Goal: Feedback & Contribution: Leave review/rating

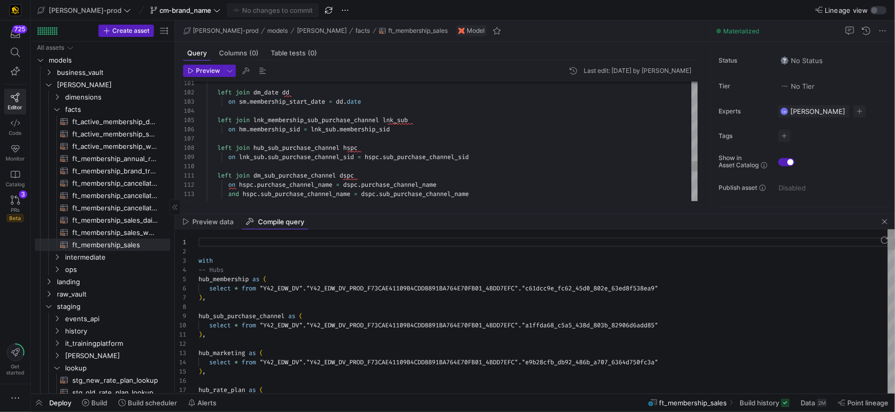
scroll to position [92, 0]
click at [887, 226] on span "button" at bounding box center [885, 221] width 12 height 12
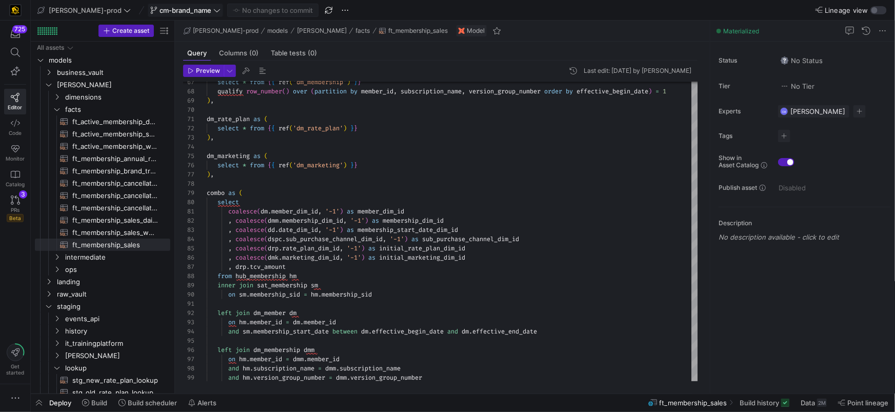
click at [175, 11] on span "cm-brand_name" at bounding box center [186, 10] width 52 height 8
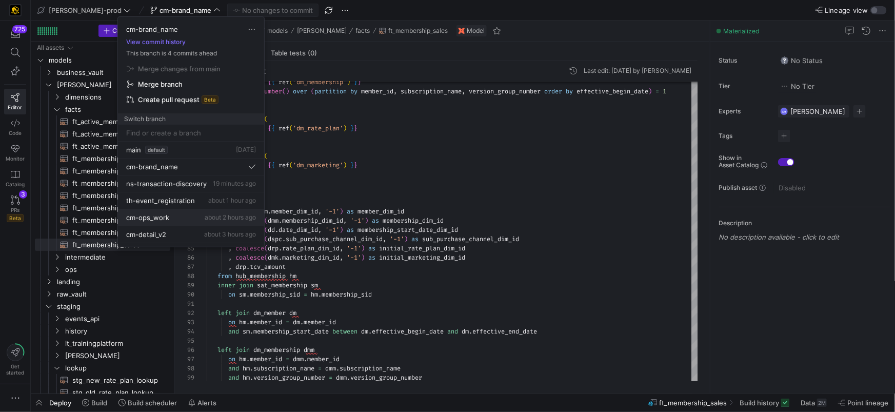
click at [197, 219] on div "cm-ops_work about 2 hours ago" at bounding box center [191, 217] width 130 height 8
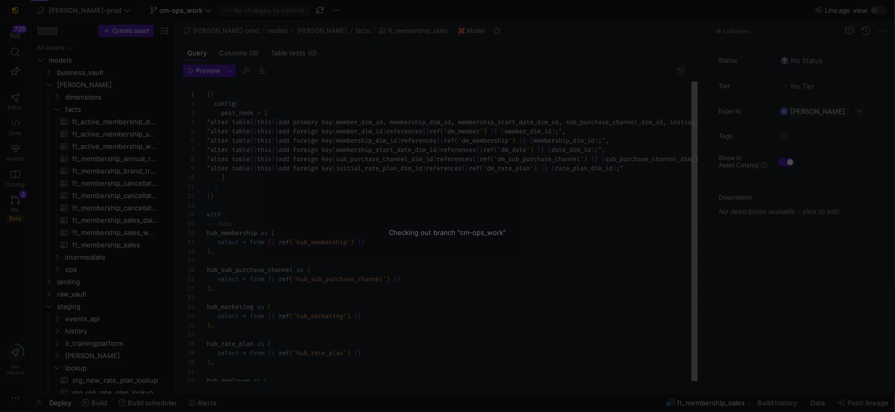
scroll to position [55, 0]
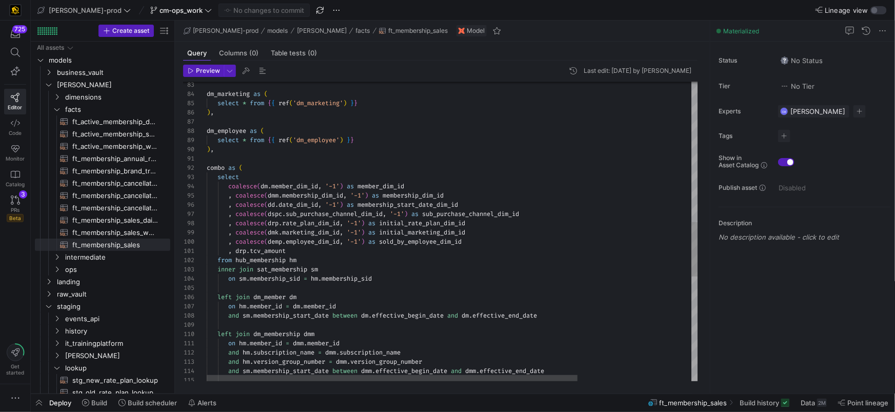
click at [442, 243] on div "dm_marketing as ( select * from { { ref ( 'dm_marketing' ) } } ) , dm_employee …" at bounding box center [528, 134] width 642 height 1639
click at [440, 243] on div "dm_marketing as ( select * from { { ref ( 'dm_marketing' ) } } ) , dm_employee …" at bounding box center [528, 134] width 642 height 1639
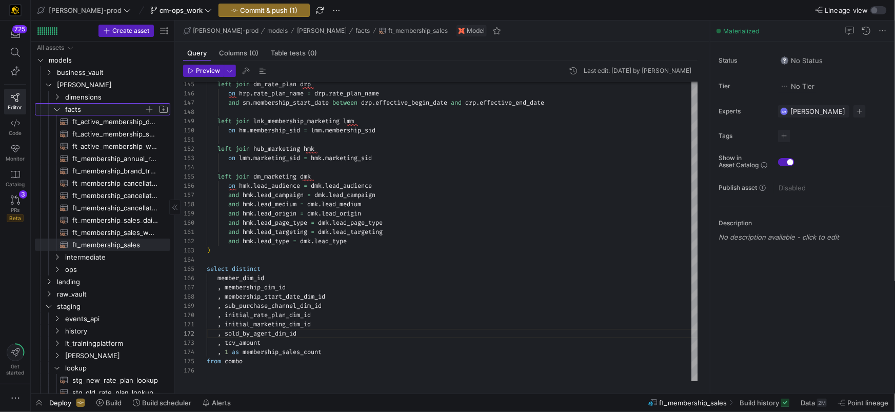
click at [130, 109] on span "facts" at bounding box center [104, 110] width 79 height 12
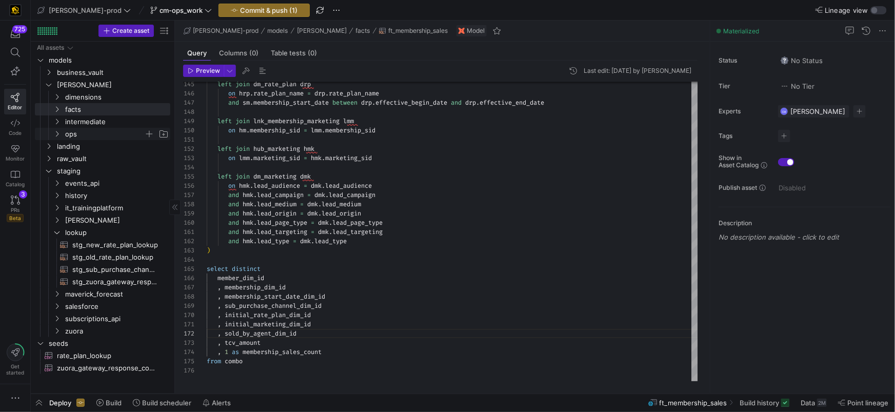
click at [103, 133] on span "ops" at bounding box center [104, 134] width 79 height 12
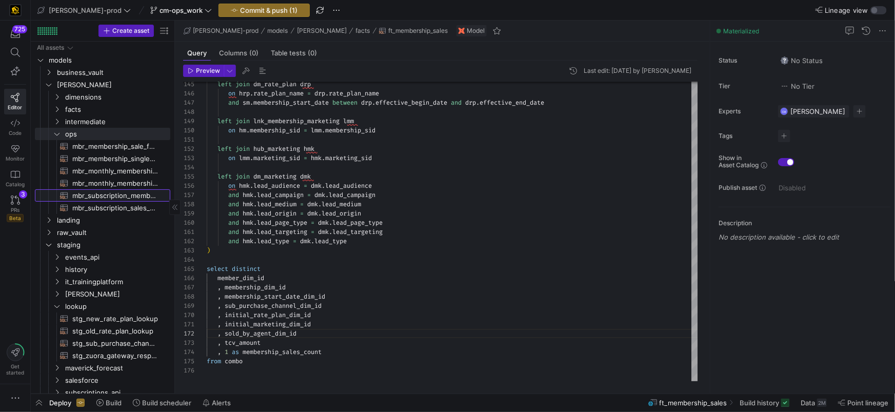
click at [121, 193] on span "mbr_subscription_membership​​​​​​​​​​" at bounding box center [115, 196] width 86 height 12
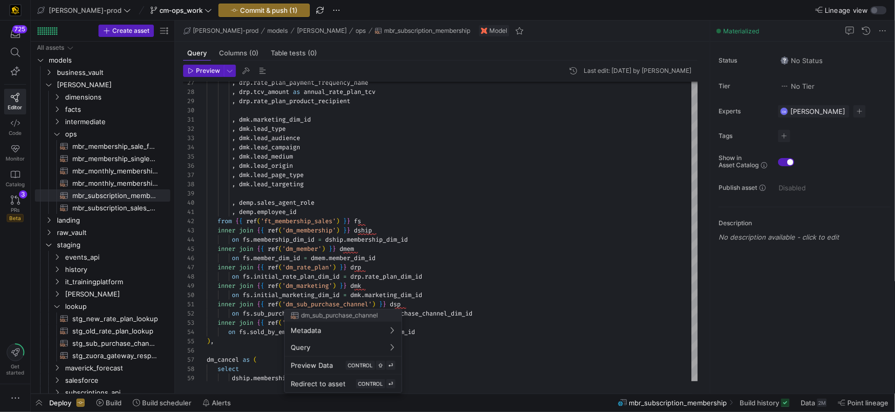
click at [433, 246] on div at bounding box center [447, 206] width 895 height 412
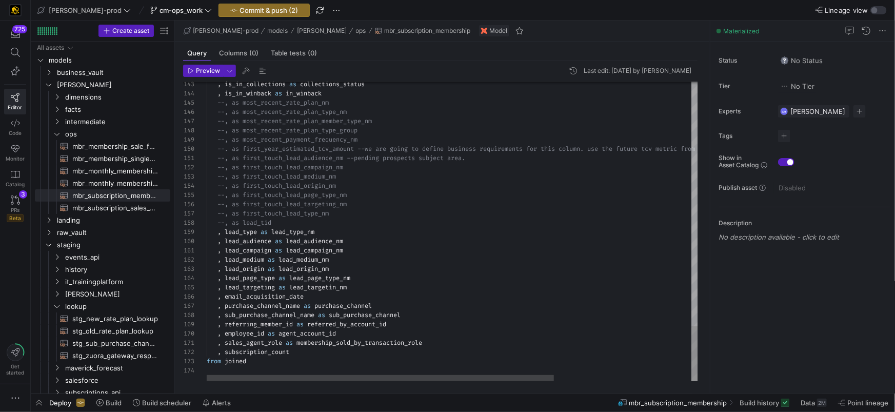
type textarea "--, as first_touch_lead_audience_nm --pending prospects subject area. --, as fi…"
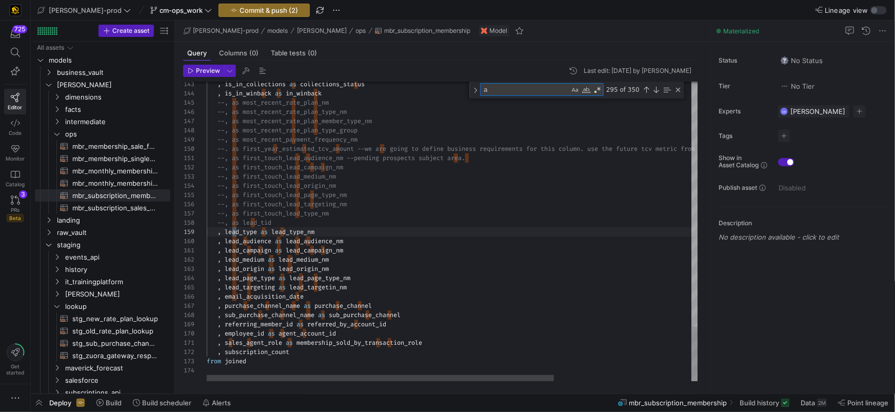
type textarea "au"
type textarea ", dship.subscription_name , dship.version_group_number , dship.cancel_date , ds…"
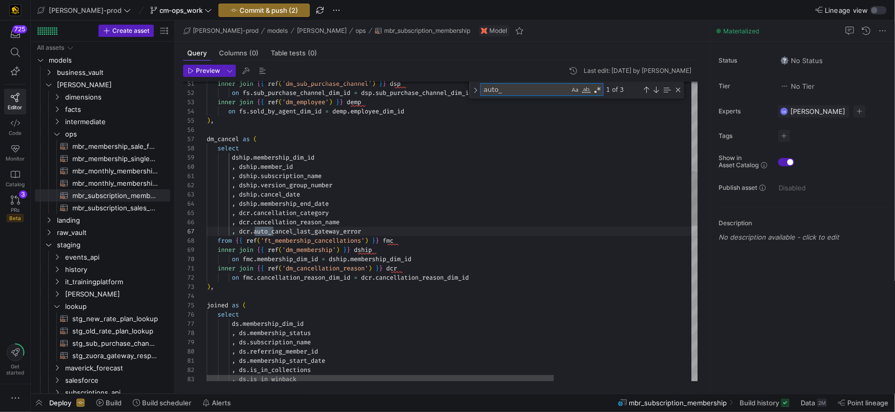
scroll to position [92, 67]
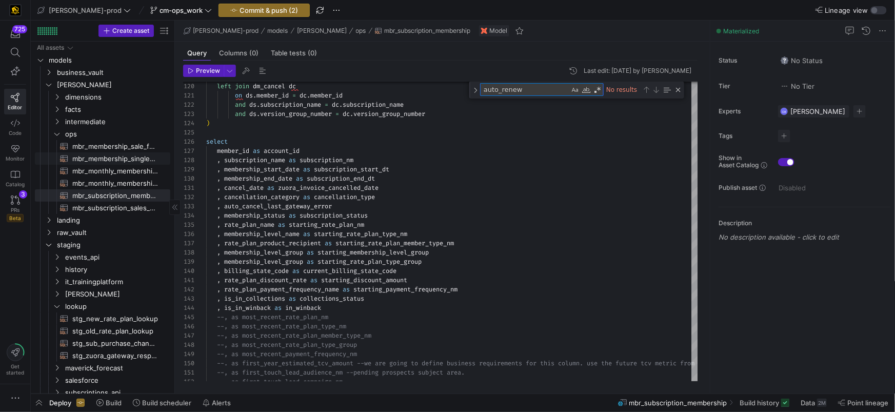
type textarea "auto_renew"
click at [148, 156] on span "mbr_membership_single_row_copy​​​​​​​​​​" at bounding box center [115, 159] width 86 height 12
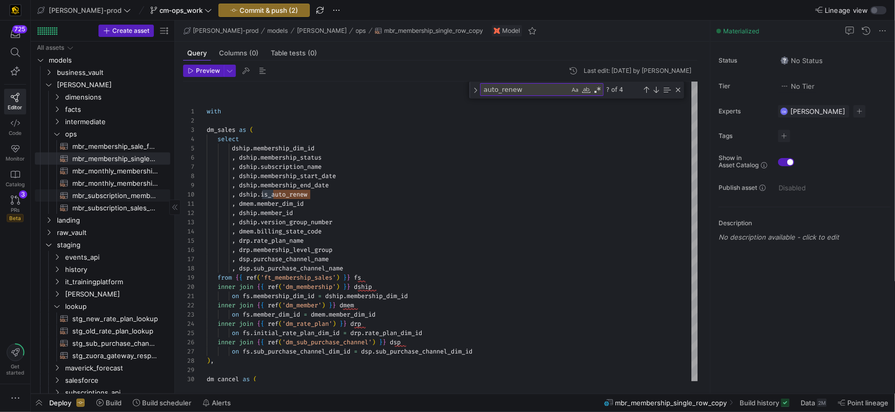
click at [127, 196] on span "mbr_subscription_membership​​​​​​​​​​" at bounding box center [115, 196] width 86 height 12
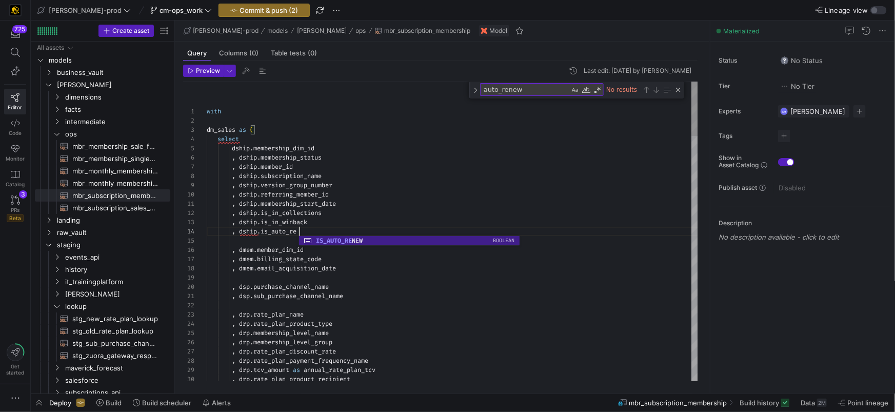
scroll to position [27, 103]
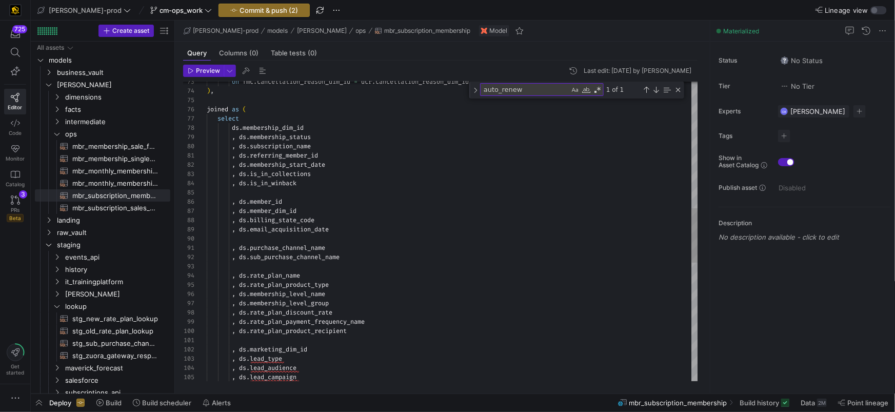
click at [306, 182] on div "on fmc . cancellation_reason_dim_id = dcr . cancellation_reason_dim_id ) , join…" at bounding box center [453, 207] width 492 height 1641
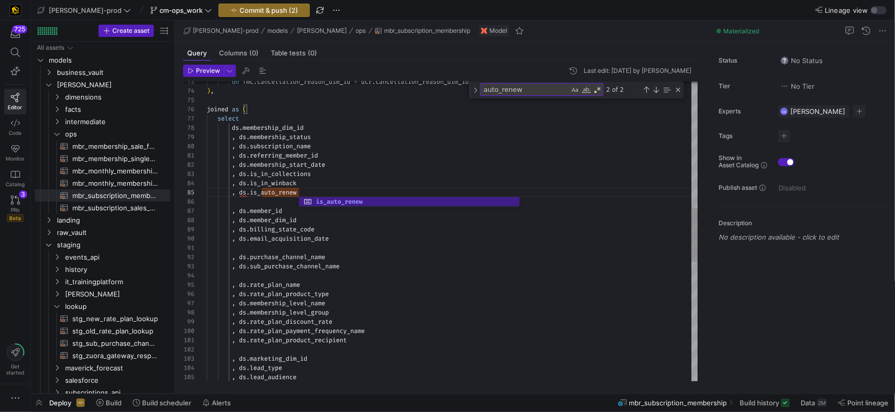
scroll to position [0, 114]
click at [347, 154] on div "on fmc . cancellation_reason_dim_id = dcr . cancellation_reason_dim_id ) , join…" at bounding box center [453, 212] width 492 height 1650
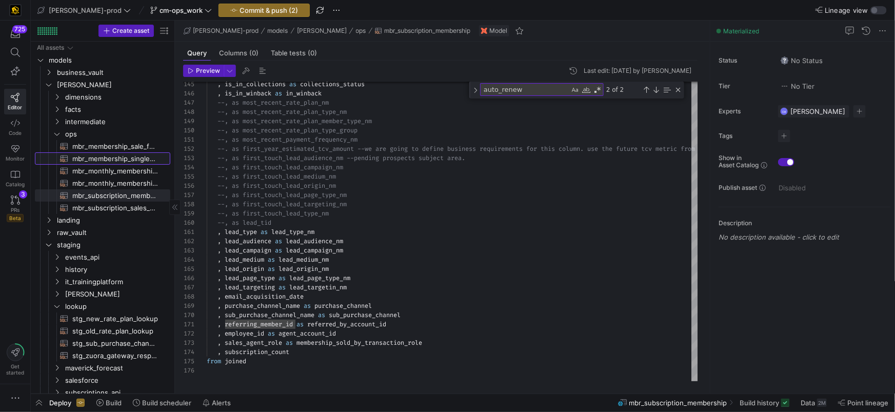
click at [152, 156] on span "mbr_membership_single_row_copy​​​​​​​​​​" at bounding box center [115, 159] width 86 height 12
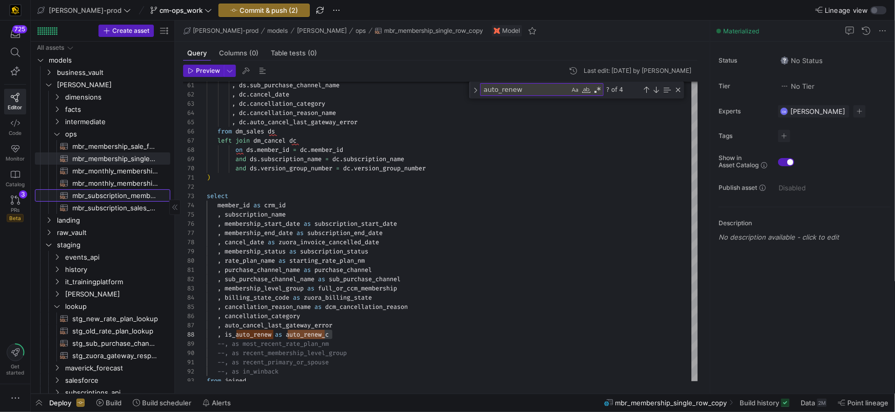
click at [135, 193] on span "mbr_subscription_membership​​​​​​​​​​" at bounding box center [115, 196] width 86 height 12
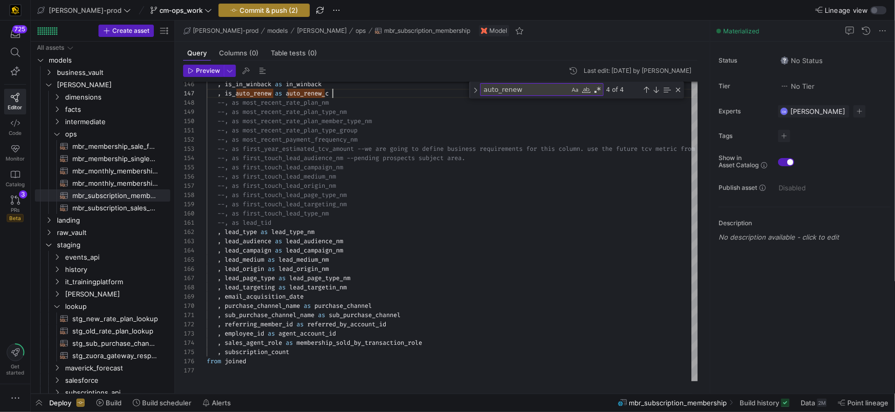
type textarea ", membership_level_group as starting_rate_plan_type_group , billing_state_code …"
click at [250, 10] on span "Commit & push (2)" at bounding box center [269, 10] width 58 height 8
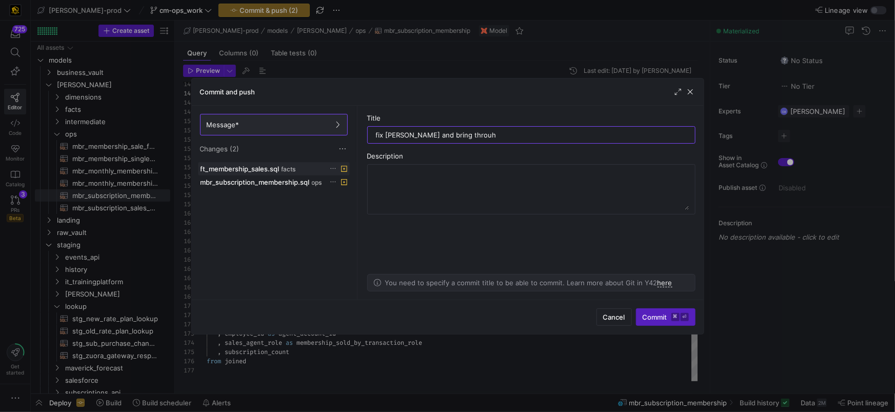
type input "fix [PERSON_NAME] and bring throuhg"
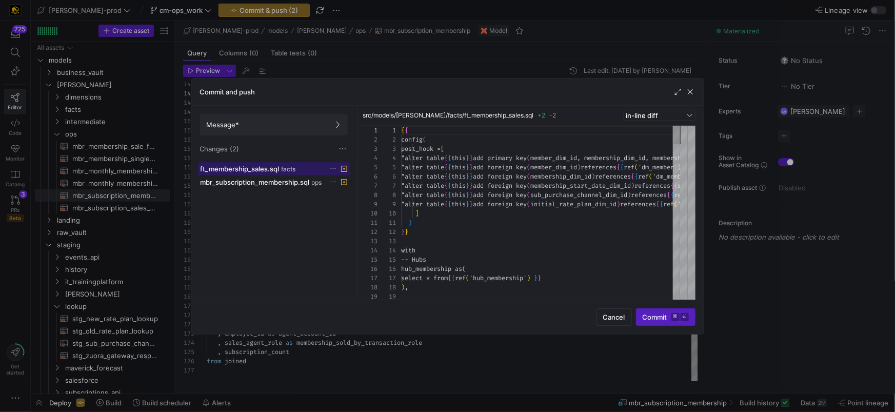
click at [271, 171] on span "ft_membership_sales.sql" at bounding box center [240, 169] width 79 height 8
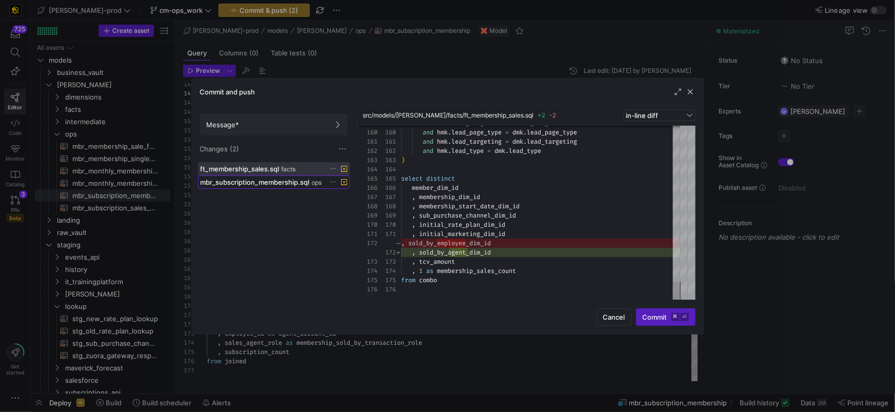
click at [311, 182] on div "mbr_subscription_membership.sql ops" at bounding box center [263, 182] width 124 height 8
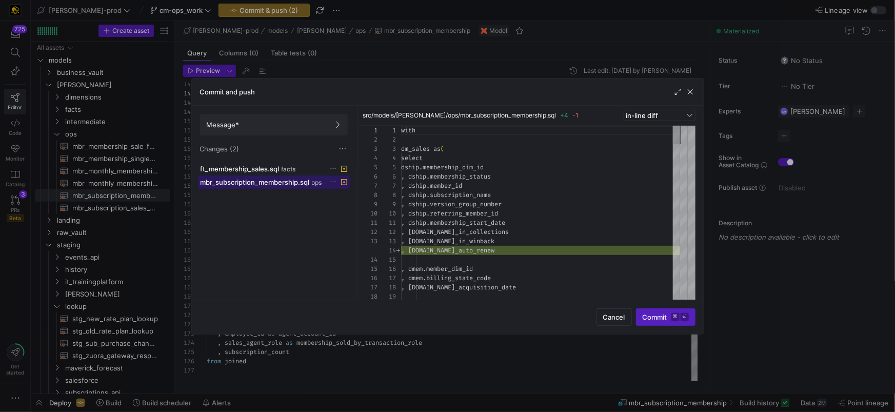
scroll to position [92, 0]
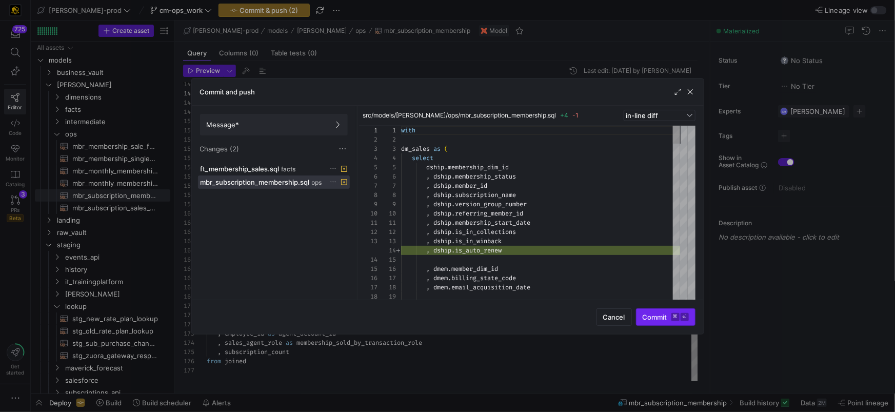
click at [653, 313] on span "Commit ⌘ ⏎" at bounding box center [666, 317] width 46 height 8
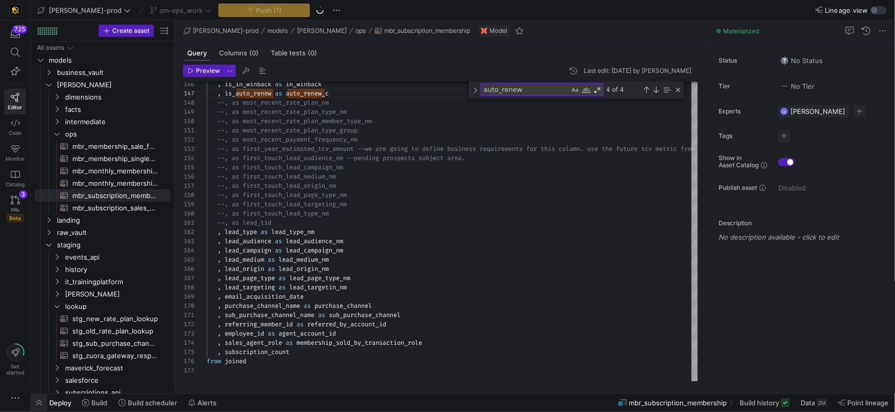
click at [39, 403] on span "button" at bounding box center [39, 402] width 16 height 17
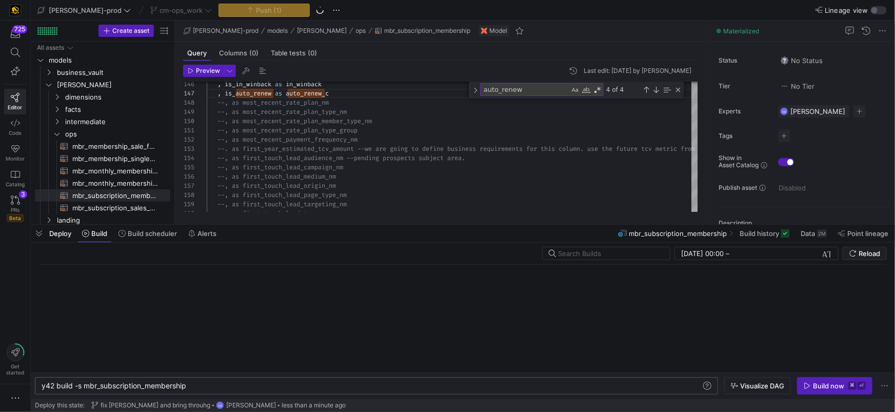
click at [145, 388] on div "y42 build -s mbr_subscription_membership" at bounding box center [372, 386] width 661 height 8
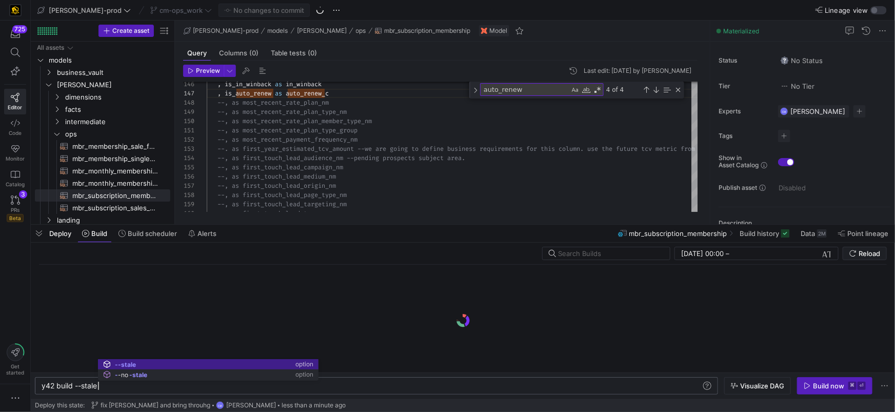
scroll to position [0, 56]
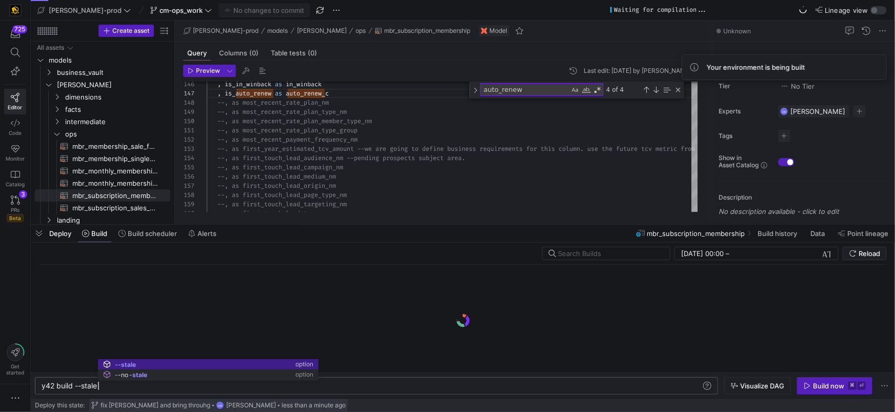
type textarea "y42 build --stale"
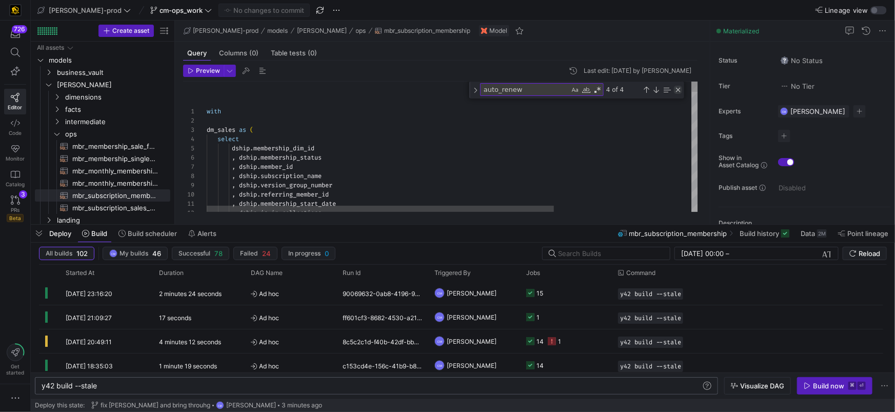
click at [675, 88] on div "Close (Escape)" at bounding box center [678, 90] width 8 height 8
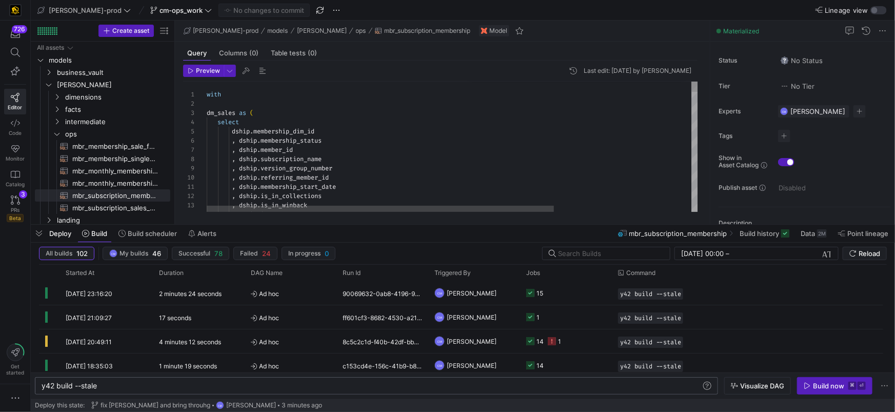
type textarea "with dm_sales as ( select dship.membership_dim_id , dship.membership_status , d…"
click at [13, 208] on span "PRs" at bounding box center [15, 210] width 9 height 6
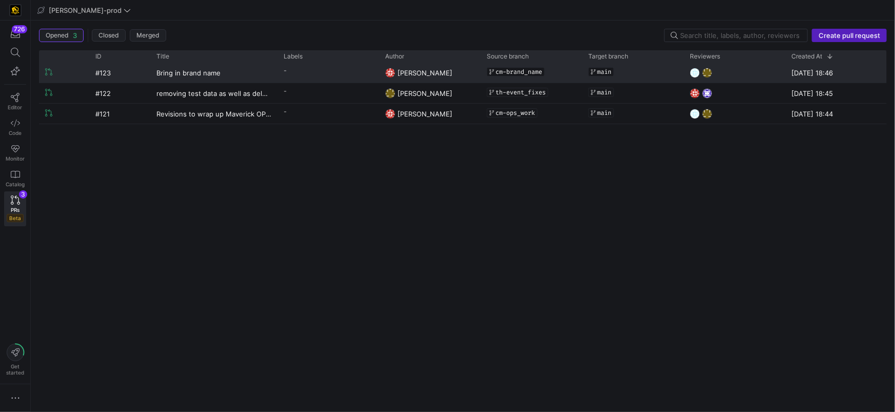
click at [306, 80] on div "-" at bounding box center [329, 73] width 102 height 20
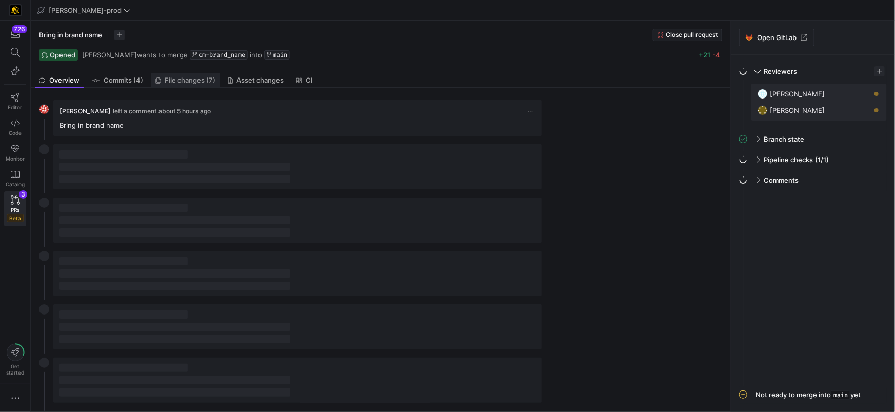
click at [193, 78] on span "File changes (7)" at bounding box center [190, 80] width 51 height 7
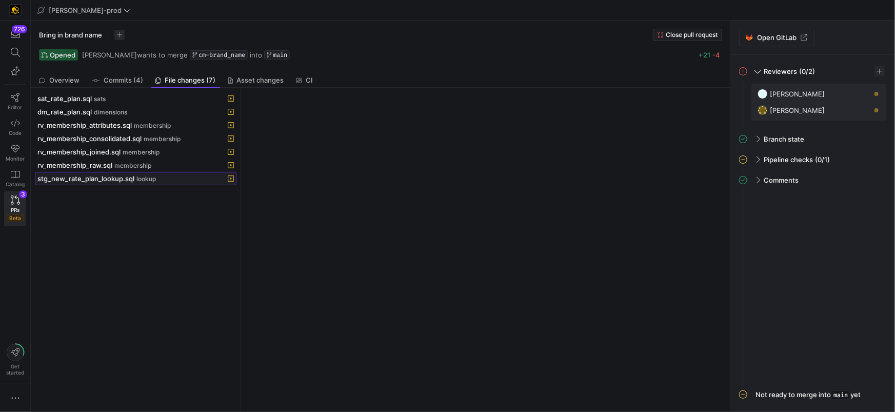
click at [131, 183] on span at bounding box center [135, 178] width 201 height 12
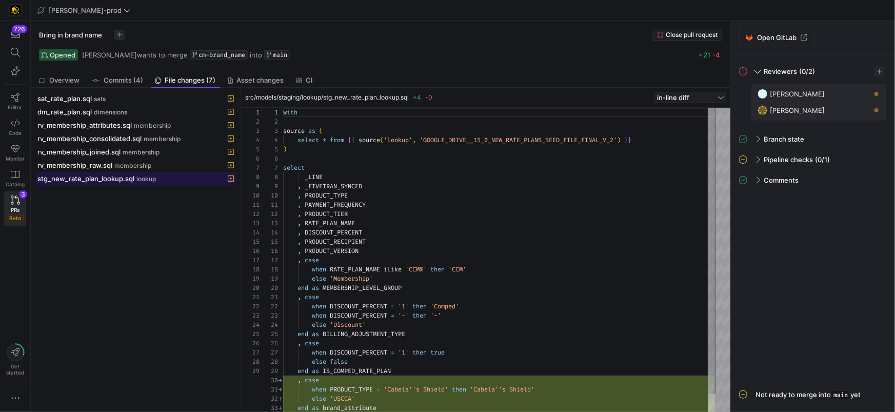
scroll to position [92, 0]
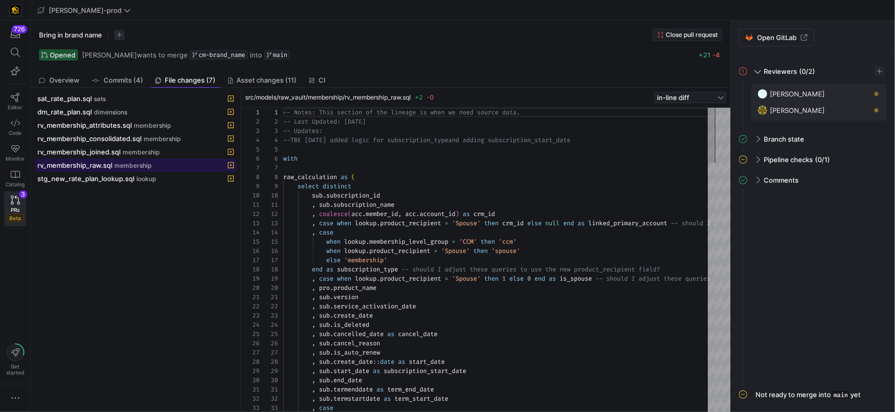
click at [180, 165] on div "rv_membership_raw.sql membership" at bounding box center [124, 165] width 174 height 8
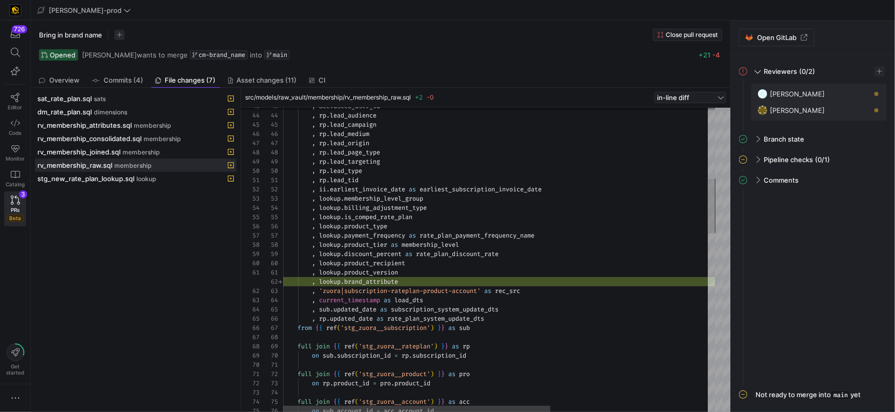
type textarea ", lookup.product_version , lookup.brand_attribute , 'zuora|subscription-ratepla…"
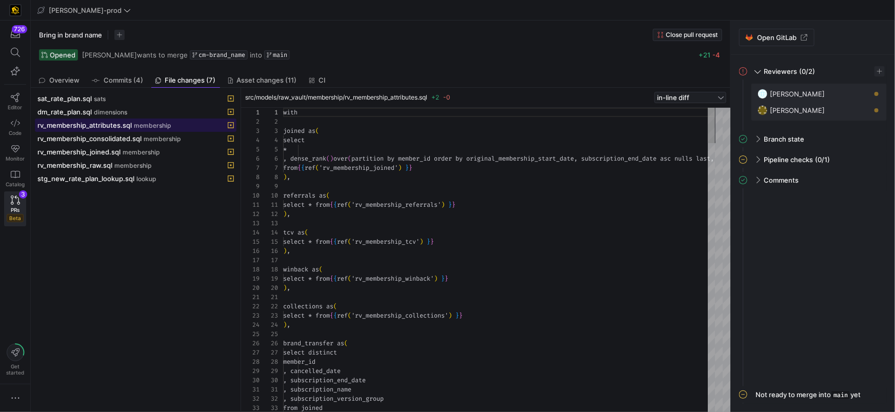
click at [170, 122] on div "rv_membership_attributes.sql membership" at bounding box center [124, 125] width 174 height 8
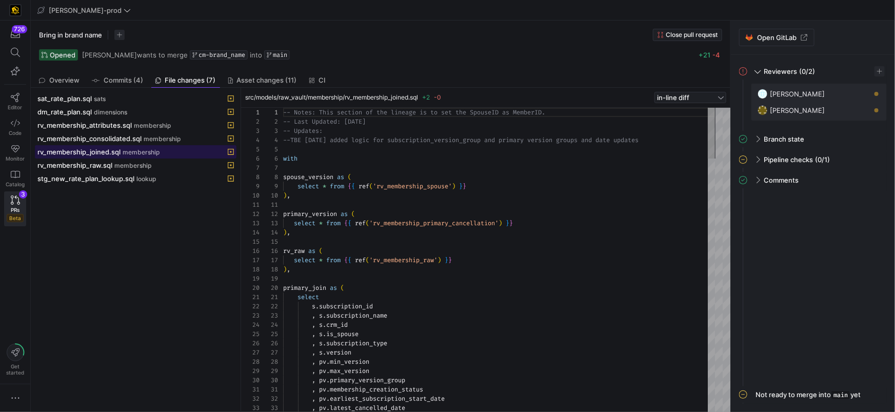
click at [194, 150] on div "rv_membership_joined.sql membership" at bounding box center [124, 152] width 174 height 8
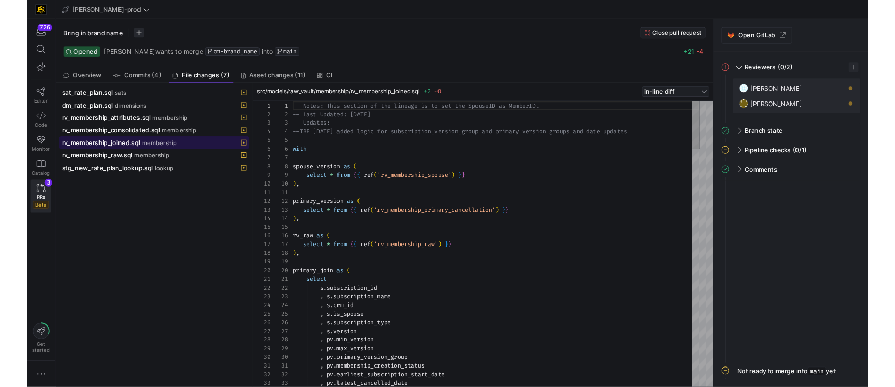
scroll to position [92, 0]
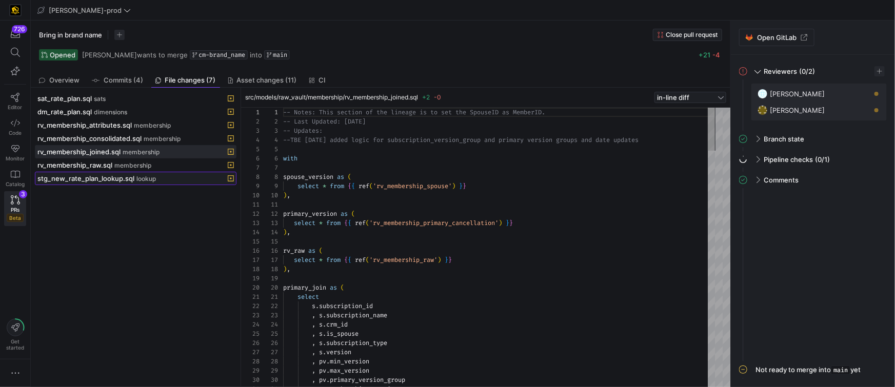
click at [107, 172] on span at bounding box center [135, 178] width 201 height 12
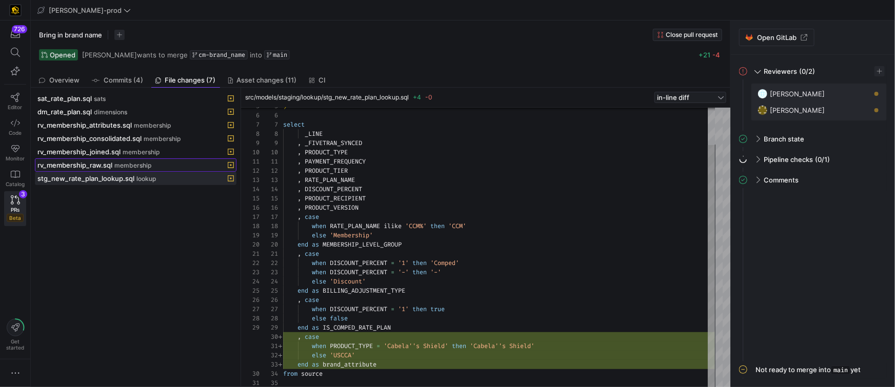
click at [132, 166] on span "membership" at bounding box center [132, 165] width 37 height 7
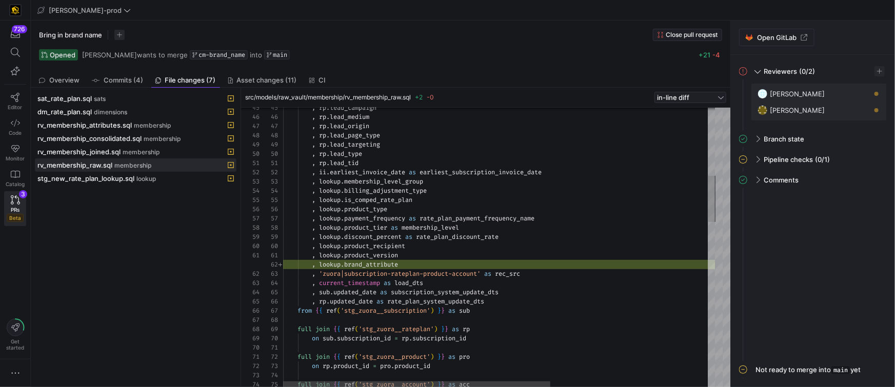
type textarea ", lookup.product_version , lookup.brand_attribute , 'zuora|subscription-ratepla…"
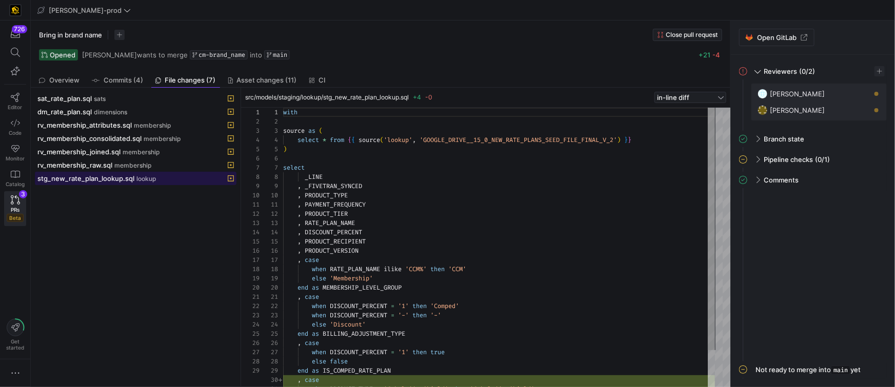
click at [160, 176] on div "stg_new_rate_plan_lookup.sql lookup" at bounding box center [124, 178] width 174 height 8
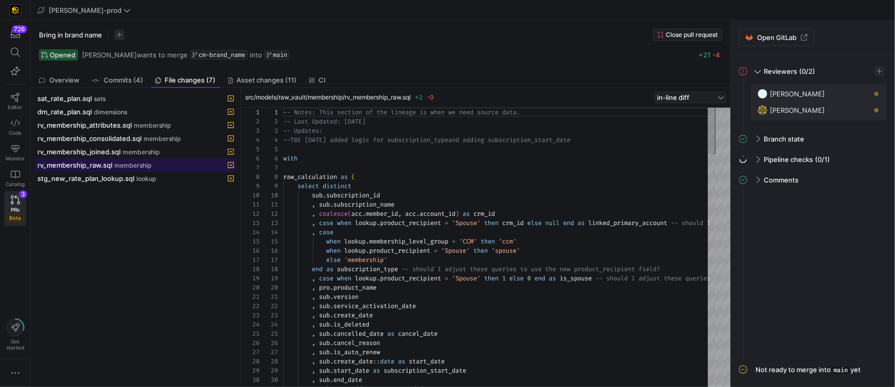
click at [152, 168] on span at bounding box center [135, 165] width 201 height 12
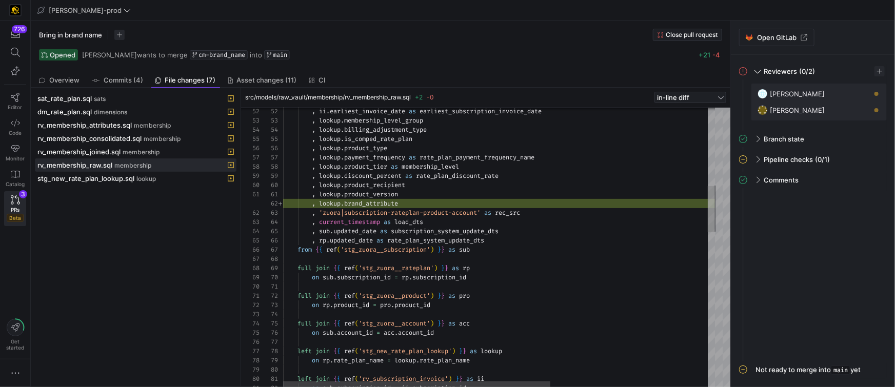
type textarea ", lookup.product_version , lookup.brand_attribute , 'zuora|subscription-ratepla…"
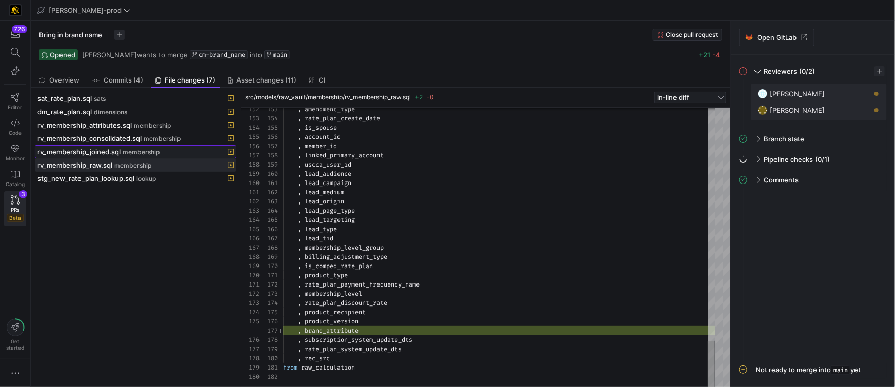
click at [164, 151] on div "rv_membership_joined.sql membership" at bounding box center [124, 152] width 174 height 8
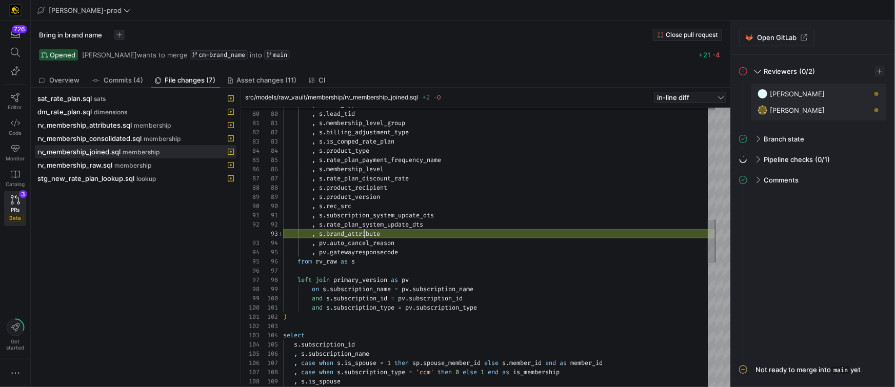
click at [363, 235] on div ", s . lead_type , s . lead_tid , s . membership_level_group , s . billing_adjus…" at bounding box center [499, 289] width 432 height 1819
click at [323, 235] on div ", s . lead_type , s . lead_tid , s . membership_level_group , s . billing_adjus…" at bounding box center [499, 289] width 432 height 1819
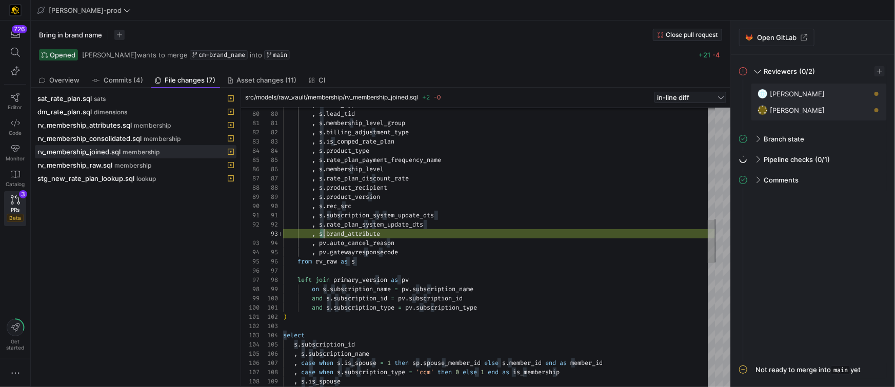
click at [338, 262] on div ", s . lead_type , s . lead_tid , s . membership_level_group , s . billing_adjus…" at bounding box center [499, 289] width 432 height 1819
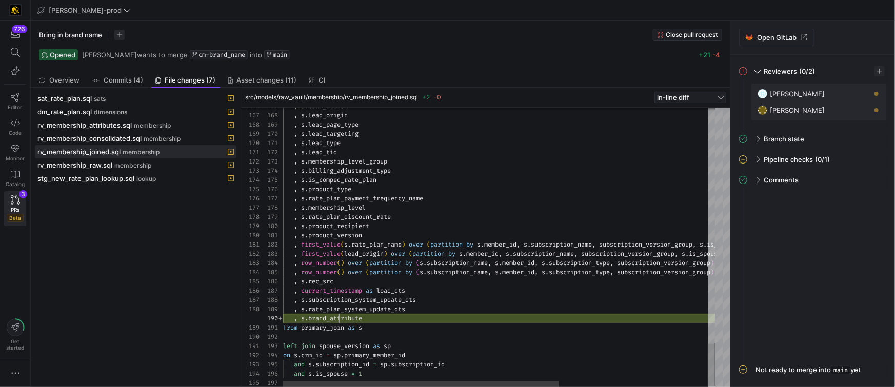
type textarea "tarting_lead_origin , row_number() over (partition by (s.subscription_name, s.m…"
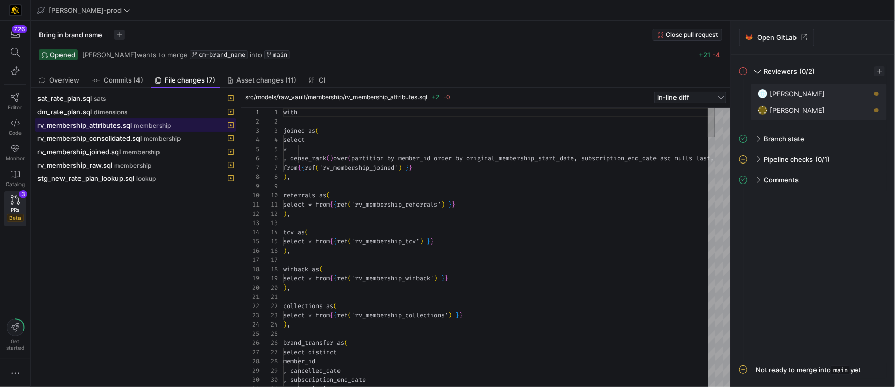
click at [191, 128] on div "rv_membership_attributes.sql membership" at bounding box center [124, 125] width 174 height 8
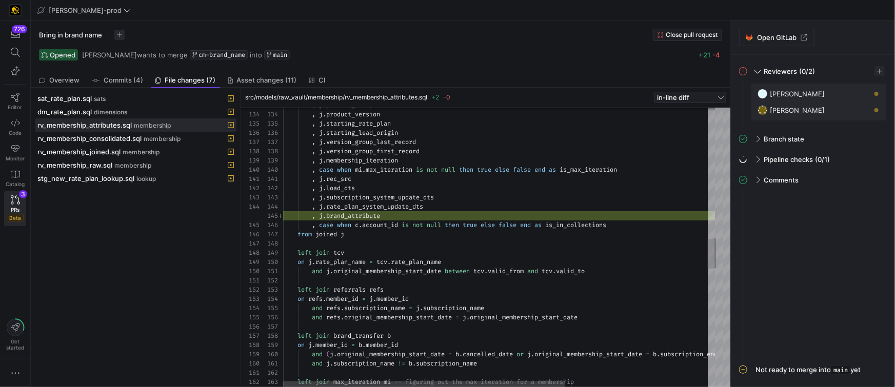
type textarea ", [PERSON_NAME][PERSON_NAME]load_dts , j.subscription_system_update_dts , j.rat…"
click at [372, 214] on div ", [PERSON_NAME] product_recipient , [PERSON_NAME] product_version , j . startin…" at bounding box center [607, 191] width 649 height 2619
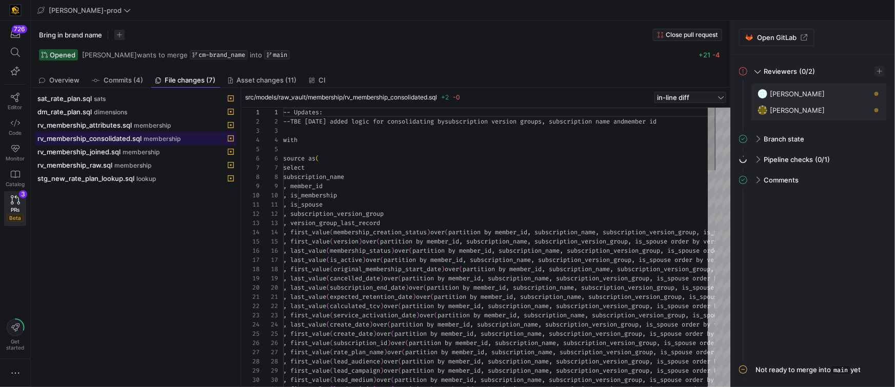
click at [187, 140] on div "rv_membership_consolidated.sql membership" at bounding box center [124, 138] width 174 height 8
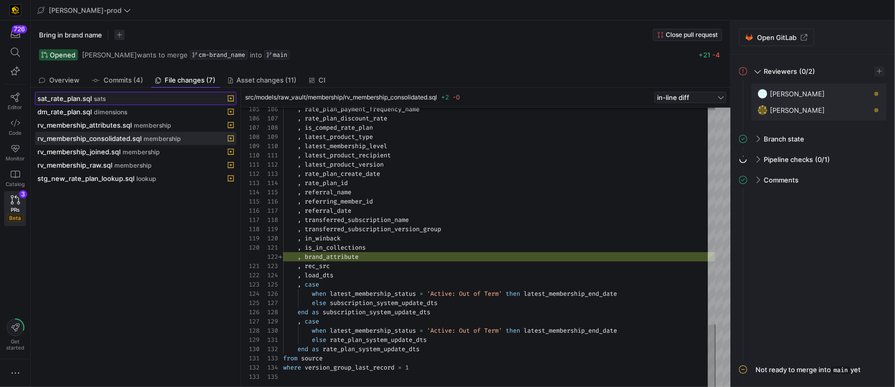
click at [122, 97] on div "sat_rate_plan.sql sats" at bounding box center [124, 98] width 174 height 8
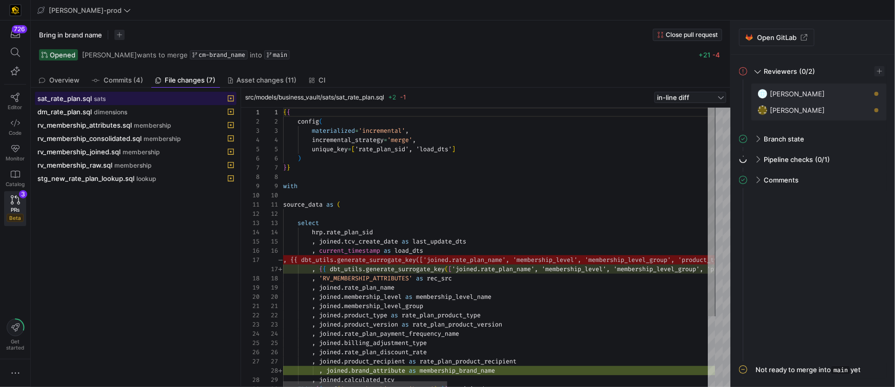
scroll to position [92, 0]
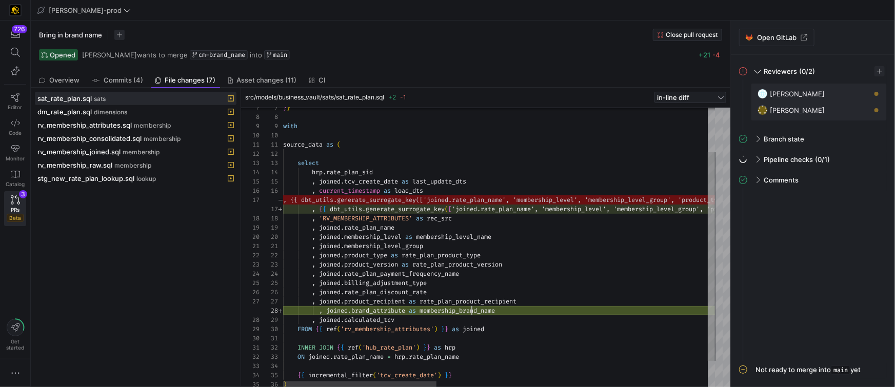
click at [471, 312] on div "} } with source_data as ( select hrp . rate_plan_sid , joined . tcv_create_date…" at bounding box center [879, 235] width 1192 height 375
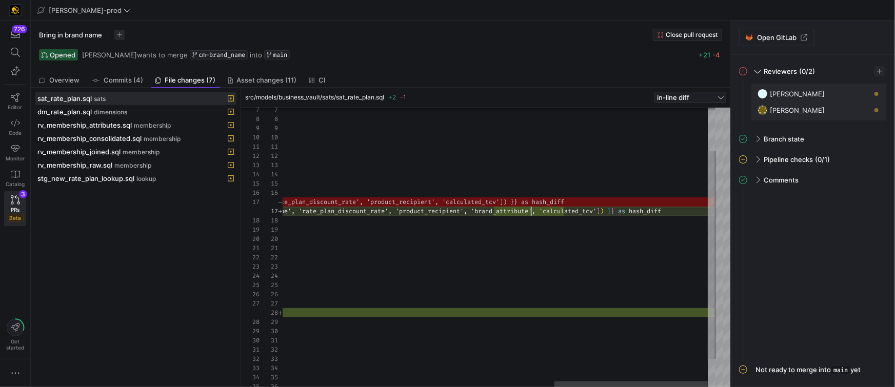
click at [532, 210] on div "} } with source_data as ( select hrp . rate_plan_sid , joined . tcv_create_date…" at bounding box center [119, 237] width 1192 height 375
click at [598, 212] on div "} } with source_data as ( select hrp . rate_plan_sid , joined . tcv_create_date…" at bounding box center [119, 237] width 1192 height 375
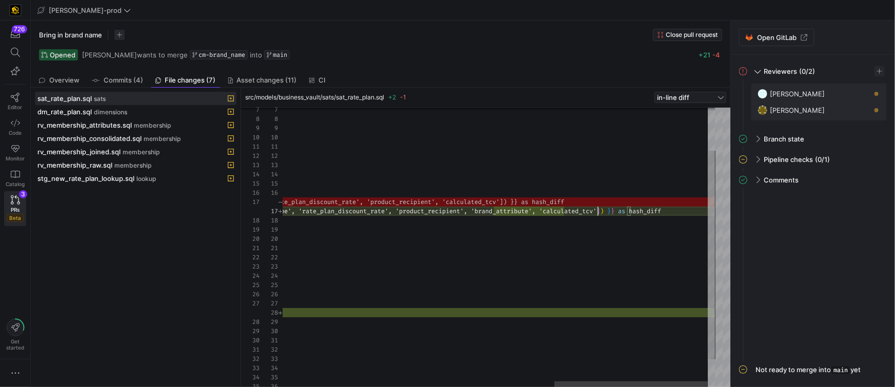
scroll to position [55, 1100]
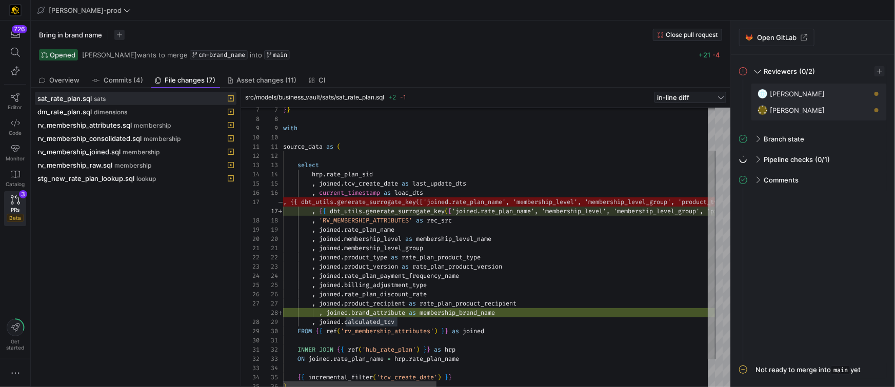
type textarea ", joined.membership_level_group , joined.product_type as rate_plan_product_type…"
click at [472, 314] on div "} } with source_data as ( select hrp . rate_plan_sid , joined . tcv_create_date…" at bounding box center [879, 237] width 1192 height 375
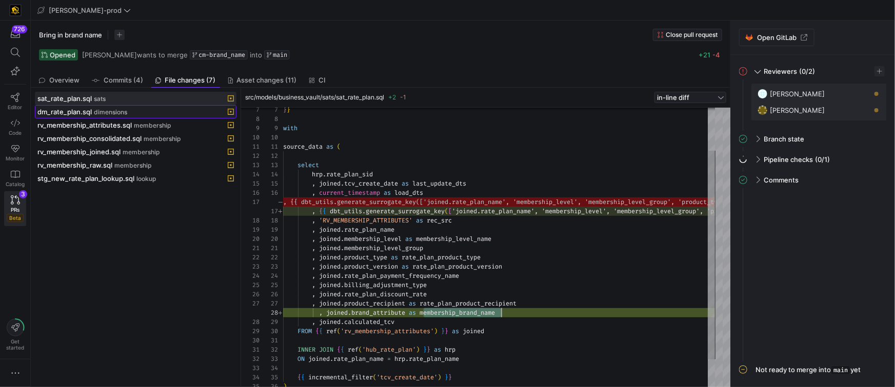
click at [141, 107] on span at bounding box center [135, 112] width 201 height 12
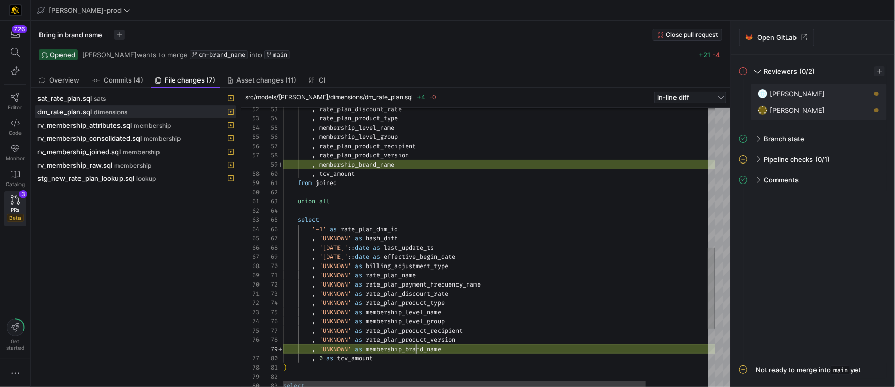
click at [414, 353] on div ", membership_level_name , membership_level_group , rate_plan_product_recipient …" at bounding box center [535, 108] width 505 height 966
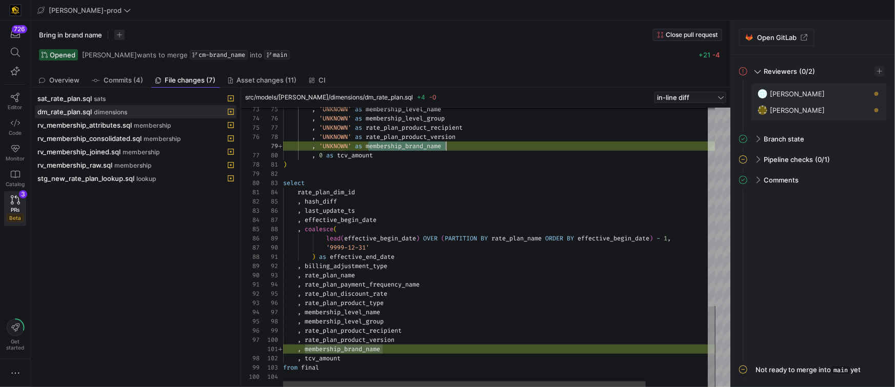
type textarea ", membership_brand_name , tcv_amount from final"
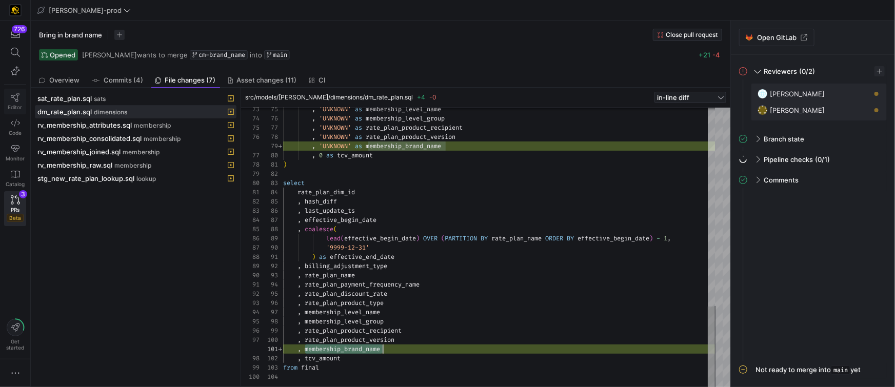
click at [17, 100] on icon at bounding box center [15, 97] width 9 height 9
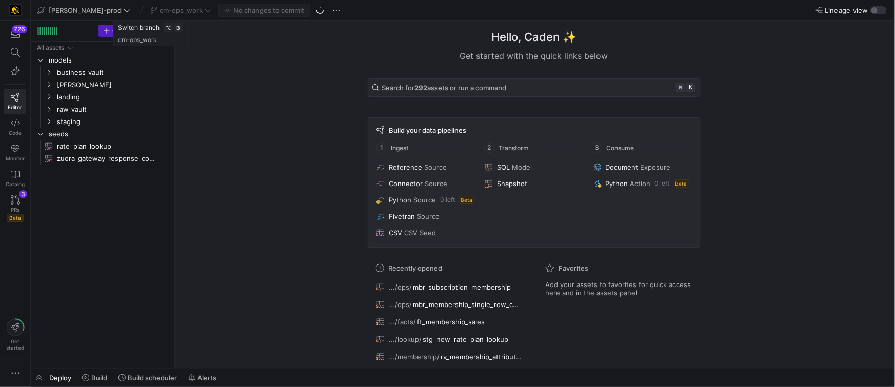
click at [148, 12] on div "cm-ops_work" at bounding box center [181, 10] width 67 height 13
click at [160, 12] on span "cm-ops_work" at bounding box center [181, 10] width 43 height 8
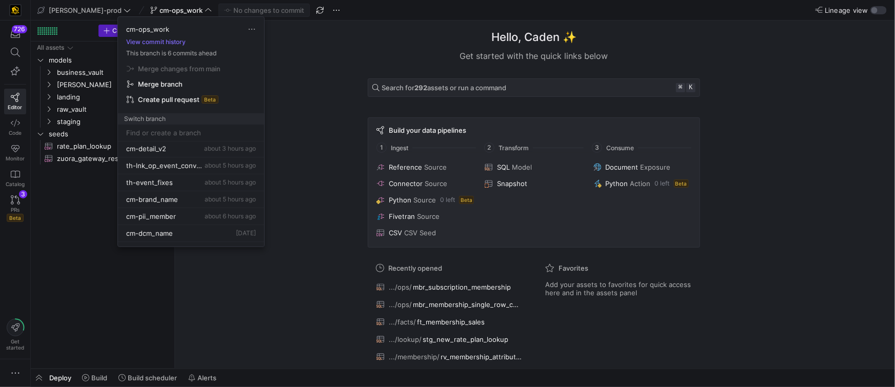
scroll to position [104, 0]
click at [189, 194] on div "cm-brand_name about 5 hours ago" at bounding box center [191, 198] width 130 height 8
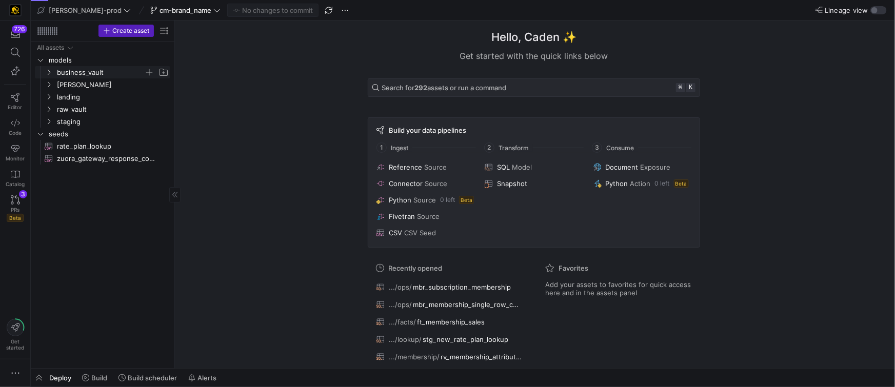
click at [88, 74] on span "business_vault" at bounding box center [100, 73] width 87 height 12
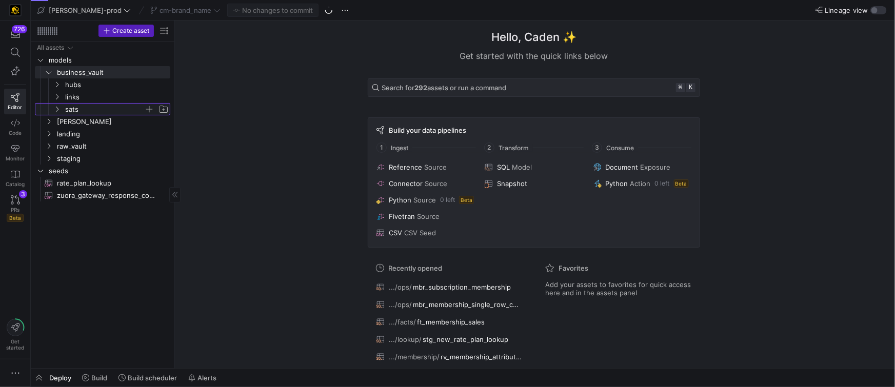
click at [79, 109] on span "sats" at bounding box center [104, 110] width 79 height 12
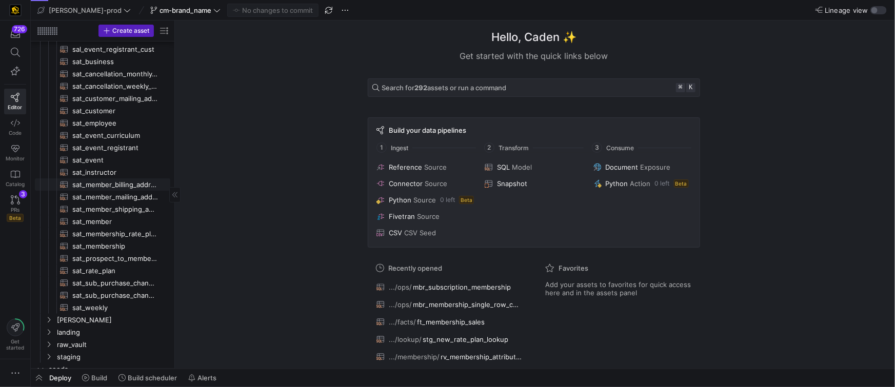
scroll to position [86, 0]
click at [102, 272] on span "sat_rate_plan​​​​​​​​​​" at bounding box center [115, 270] width 86 height 12
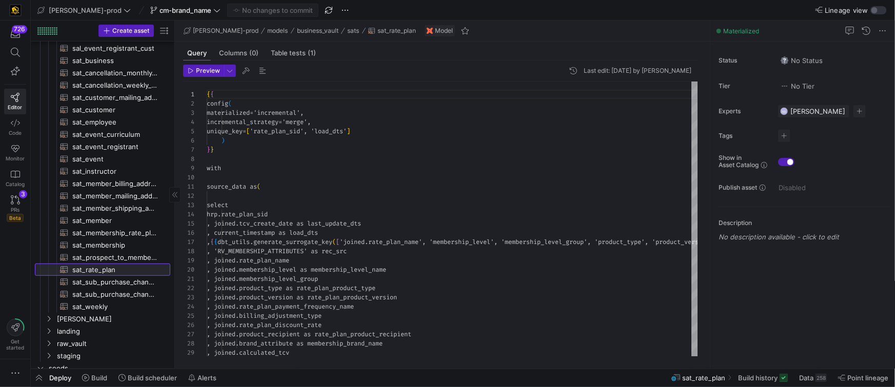
scroll to position [92, 0]
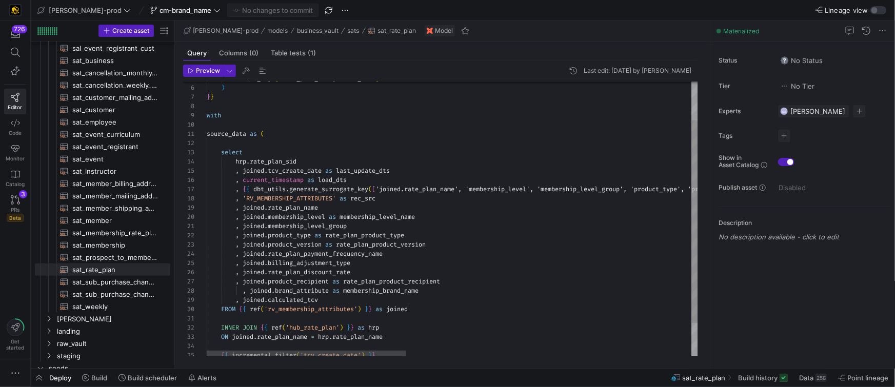
type textarea ", joined.membership_level_group , joined.product_type as rate_plan_product_type…"
click at [244, 292] on div "unique_key = [ 'rate_plan_sid', 'load_dts' ] ) } } with source_data as ( select…" at bounding box center [803, 216] width 1192 height 374
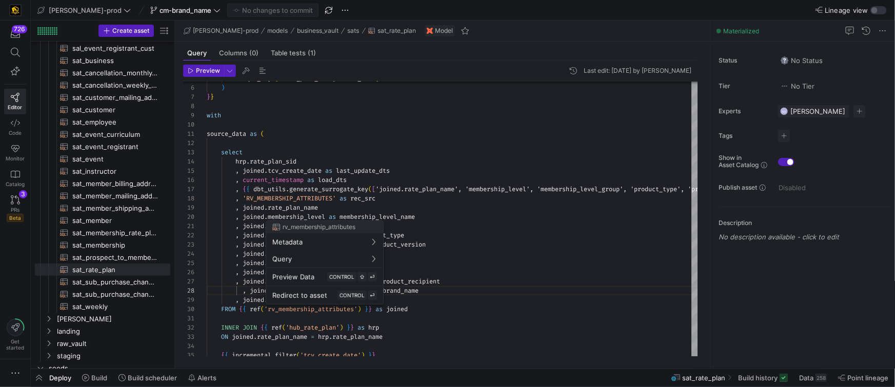
click at [243, 291] on div at bounding box center [447, 193] width 895 height 387
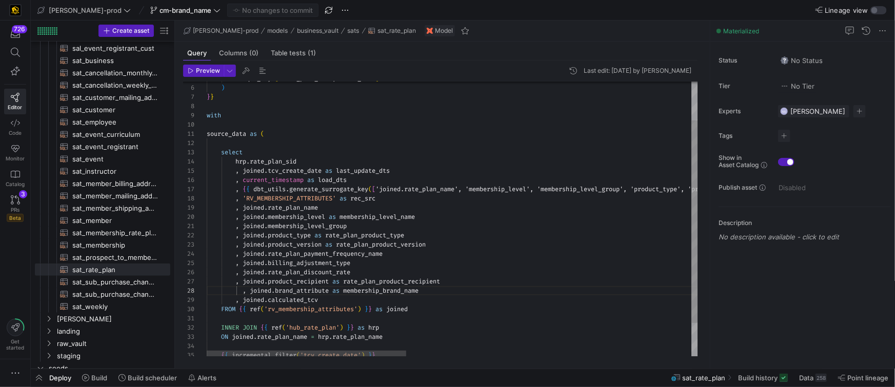
click at [244, 291] on div "unique_key = [ 'rate_plan_sid', 'load_dts' ] ) } } with source_data as ( select…" at bounding box center [803, 216] width 1192 height 374
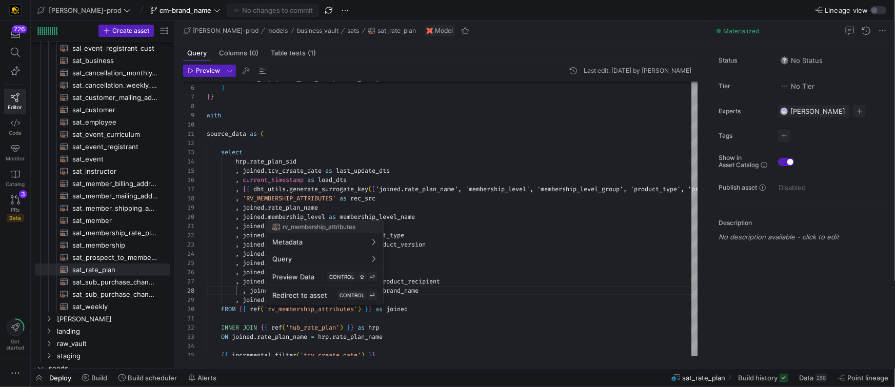
click at [251, 294] on div at bounding box center [447, 193] width 895 height 387
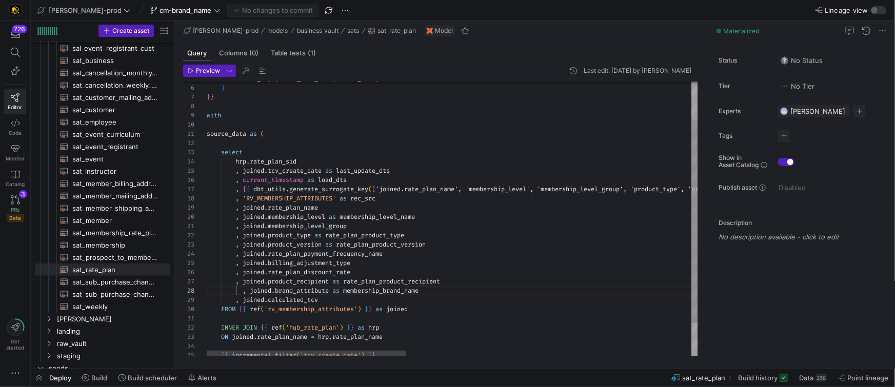
click at [243, 293] on div "unique_key = [ 'rate_plan_sid', 'load_dts' ] ) } } with source_data as ( select…" at bounding box center [803, 216] width 1192 height 374
type textarea ", joined.membership_level_group , joined.product_type as rate_plan_product_type…"
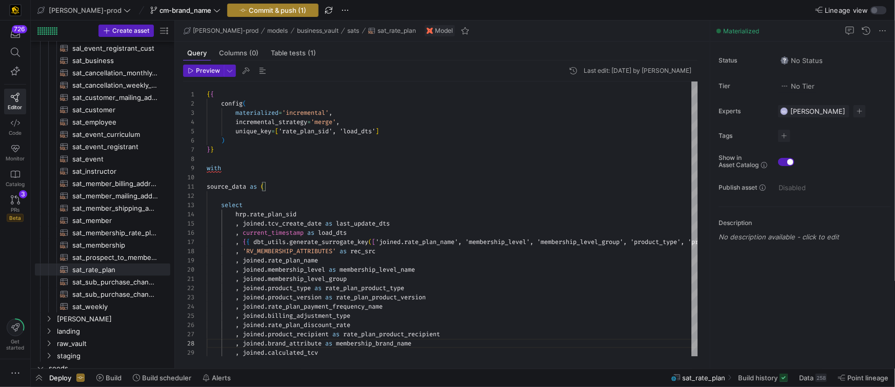
click at [266, 12] on span "Commit & push (1)" at bounding box center [277, 10] width 57 height 8
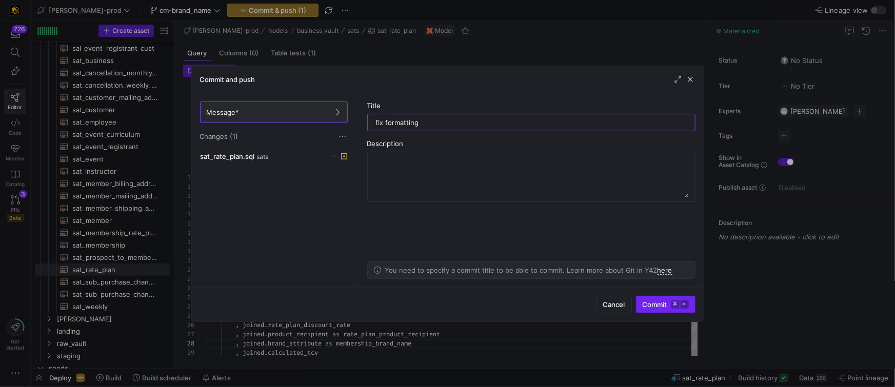
type input "fix formatting"
click at [649, 301] on span "Commit ⌘ ⏎" at bounding box center [666, 305] width 46 height 8
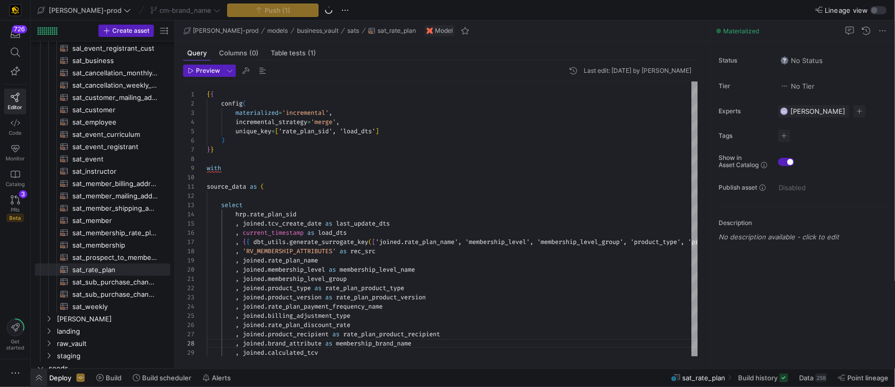
click at [38, 375] on span "button" at bounding box center [39, 377] width 16 height 17
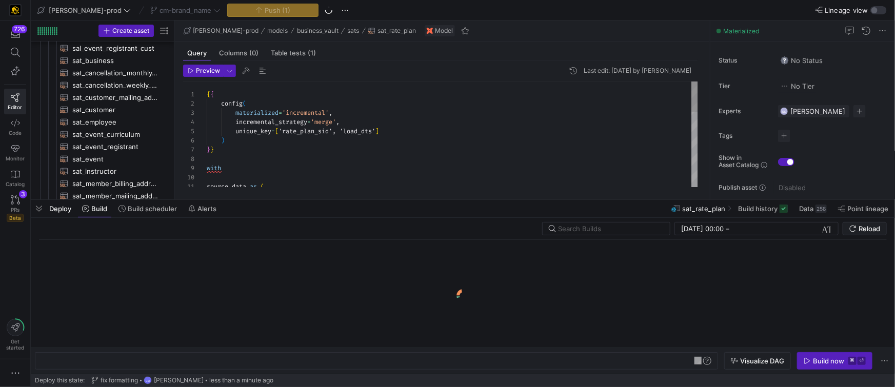
scroll to position [0, 87]
click at [116, 363] on div "y42 build -s sat_rate_plan" at bounding box center [372, 361] width 661 height 8
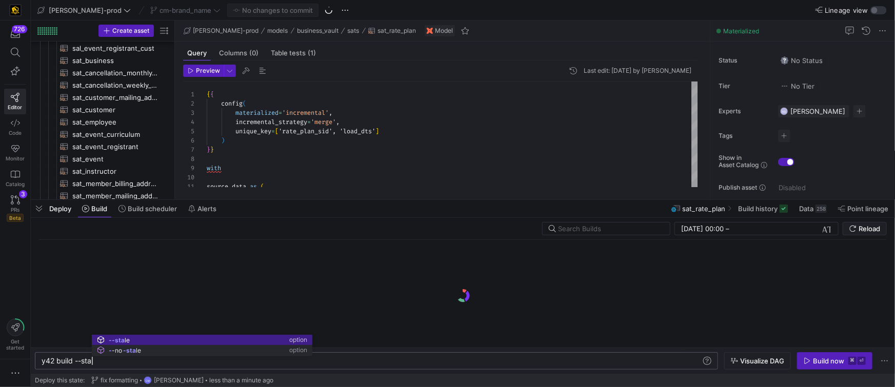
scroll to position [0, 56]
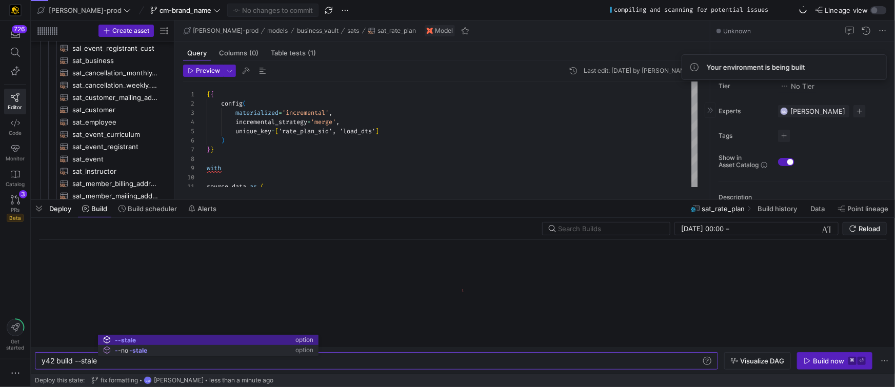
type textarea "y42 build --stale"
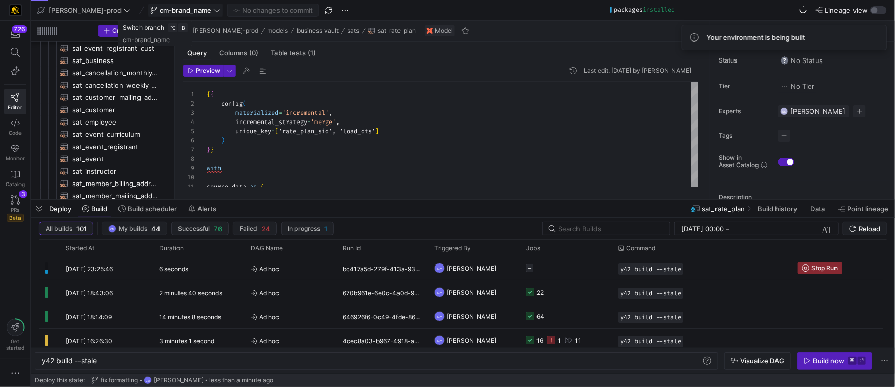
click at [160, 12] on span "cm-brand_name" at bounding box center [186, 10] width 52 height 8
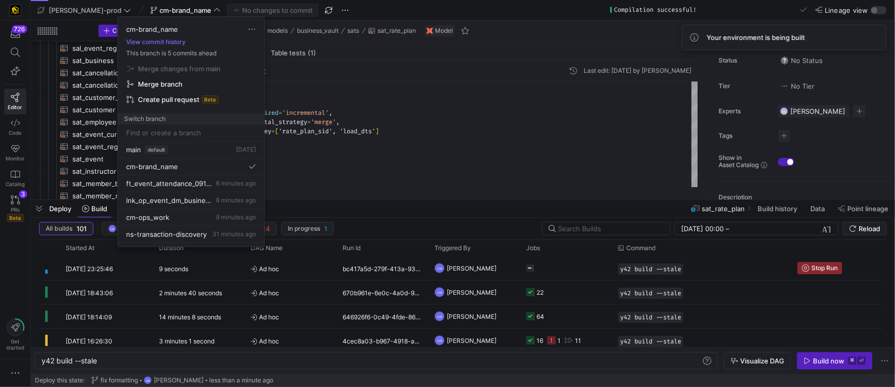
click at [11, 200] on div at bounding box center [447, 193] width 895 height 387
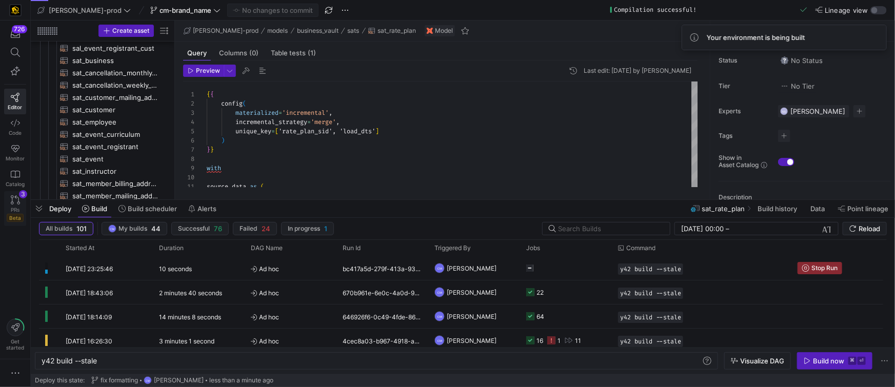
click at [11, 200] on icon at bounding box center [15, 199] width 9 height 9
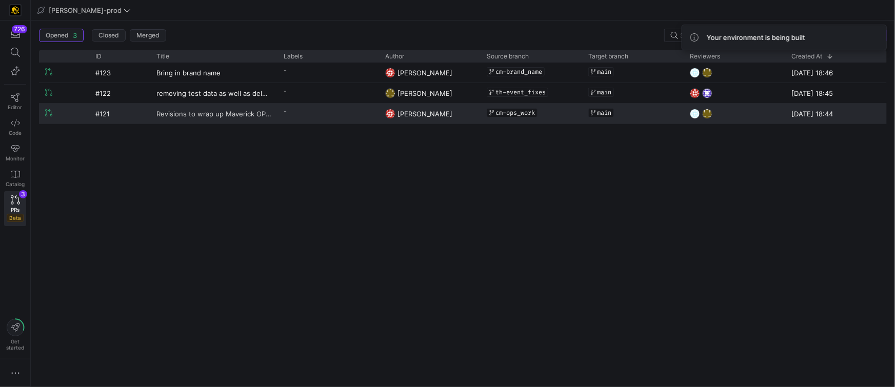
click at [271, 115] on span "Revisions to wrap up Maverick OPS work" at bounding box center [213, 113] width 115 height 19
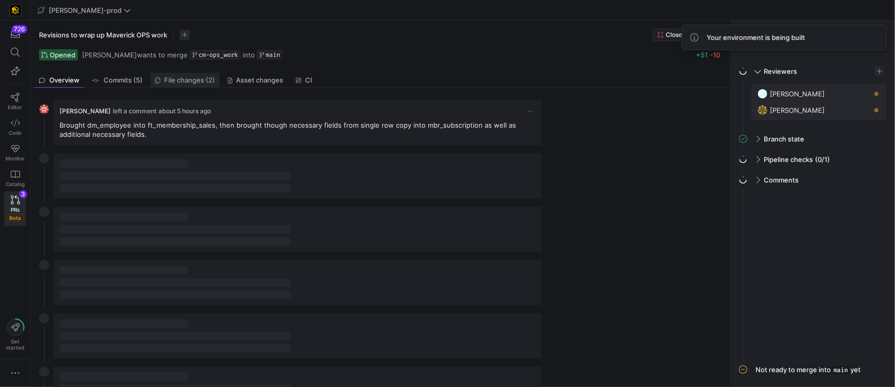
click at [200, 83] on span "File changes (2)" at bounding box center [190, 80] width 51 height 7
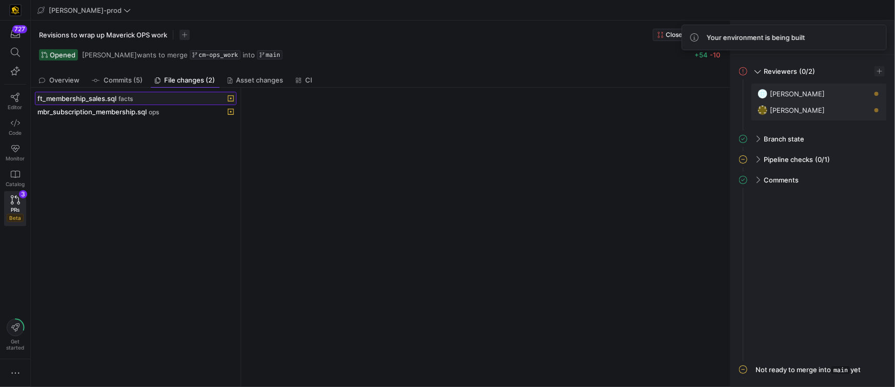
click at [171, 101] on div "ft_membership_sales.sql facts" at bounding box center [124, 98] width 174 height 8
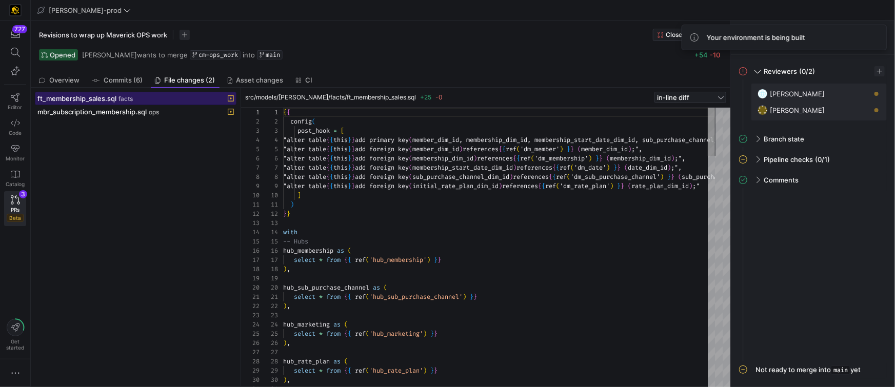
scroll to position [55, 0]
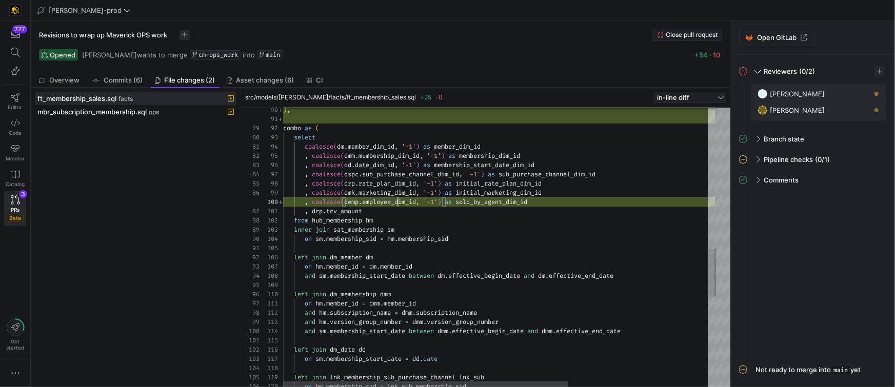
click at [397, 201] on div "left join lnk_membership_sub_purchase_channel lnk_sub on hm . membership_sid = …" at bounding box center [604, 98] width 642 height 1631
click at [487, 201] on div "left join lnk_membership_sub_purchase_channel lnk_sub on hm . membership_sid = …" at bounding box center [604, 98] width 642 height 1631
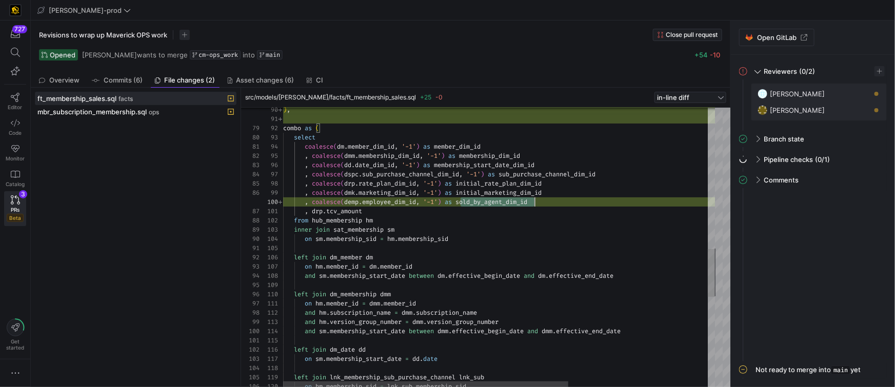
scroll to position [83, 251]
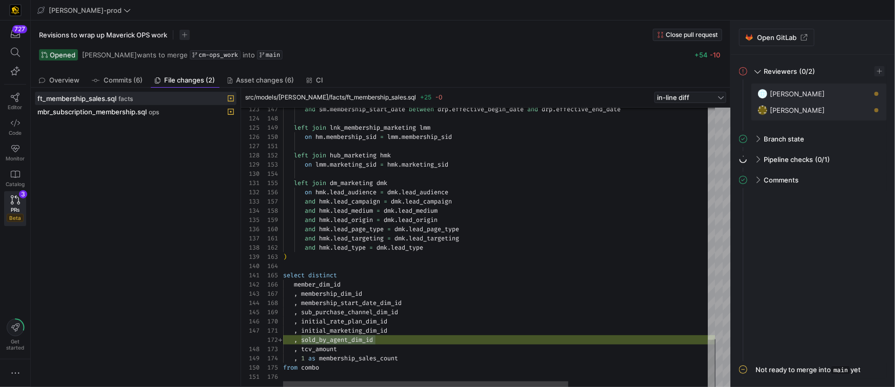
type textarea ", initial_marketing_dim_id , sold_by_agent_dim_id , tcv_amount , 1 as membershi…"
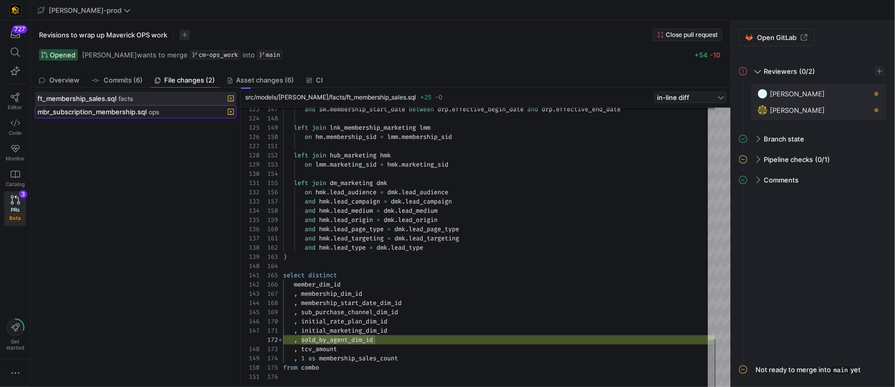
click at [145, 108] on span "mbr_subscription_membership.sql" at bounding box center [91, 112] width 109 height 8
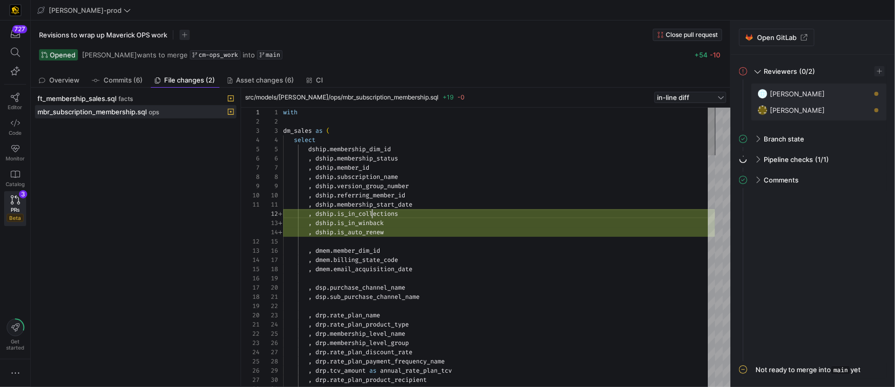
scroll to position [9, 88]
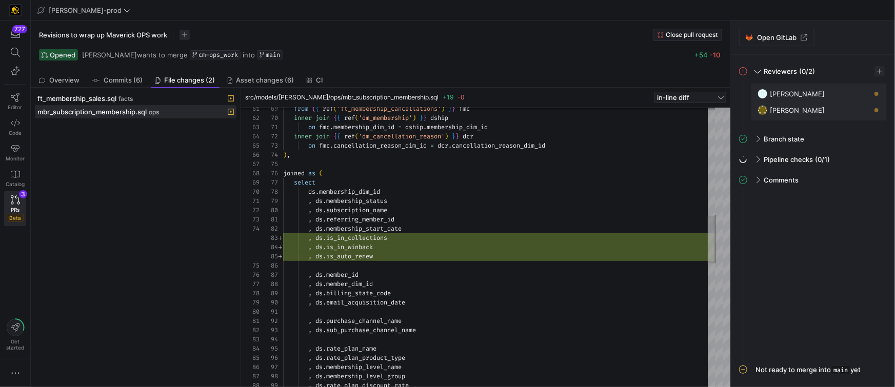
click at [369, 240] on div "from { { ref ( 'ft_membership_cancellations' ) } } fmc inner join { { ref ( 'dm…" at bounding box center [499, 293] width 432 height 1634
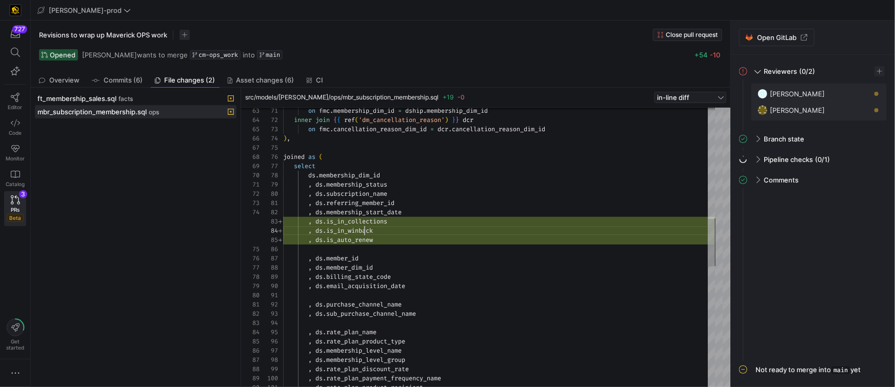
click at [363, 231] on div "on fmc . membership_dim_id = dship . membership_dim_id inner join { { ref ( 'dm…" at bounding box center [499, 277] width 432 height 1634
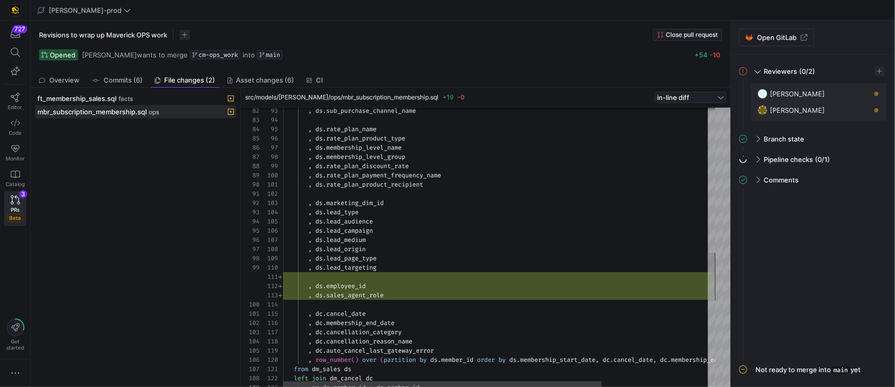
type textarea ", ds.employee_id , ds.sales_agent_role , dc.cancel_date , dc.membership_end_dat…"
click at [351, 287] on div ", ds . sub_purchase_channel_name , ds . rate_plan_name , ds . rate_plan_product…" at bounding box center [571, 77] width 576 height 1640
click at [360, 296] on div ", ds . sub_purchase_channel_name , ds . rate_plan_name , ds . rate_plan_product…" at bounding box center [571, 77] width 576 height 1640
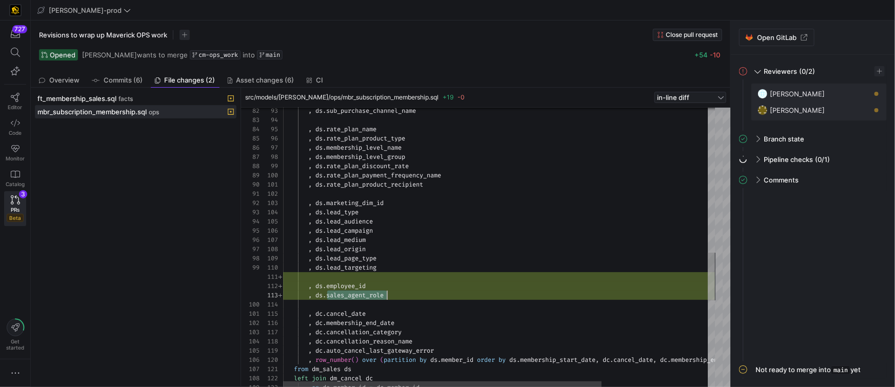
click at [360, 296] on div ", ds . sub_purchase_channel_name , ds . rate_plan_name , ds . rate_plan_product…" at bounding box center [571, 77] width 576 height 1640
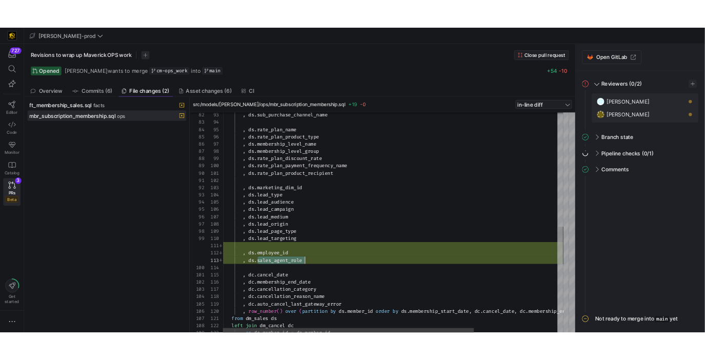
scroll to position [18, 103]
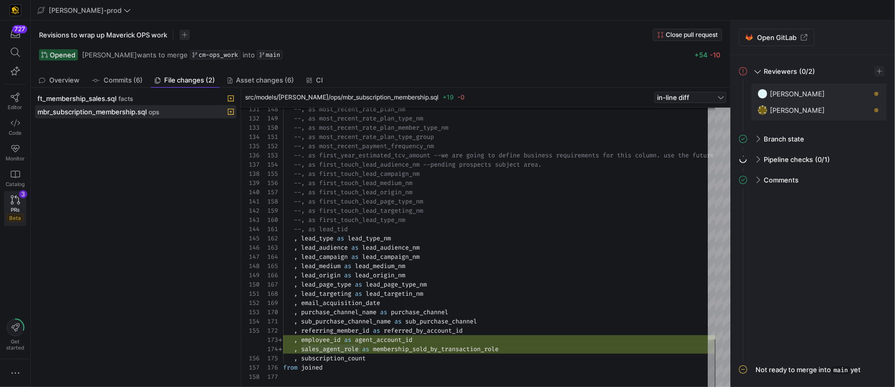
click at [11, 202] on icon at bounding box center [15, 199] width 9 height 9
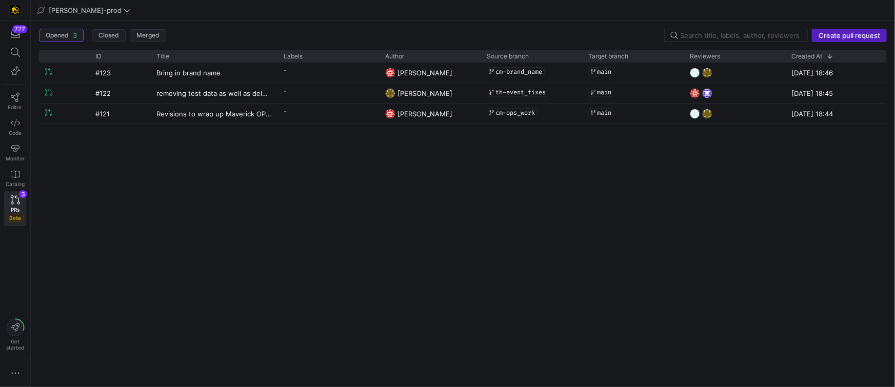
click at [340, 97] on y42-pull-request-list-view-label-cell-renderer "-" at bounding box center [328, 91] width 89 height 15
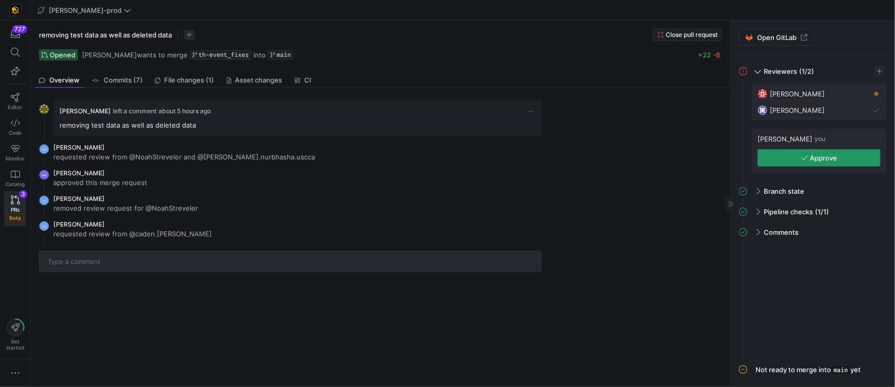
click at [819, 155] on span "Approve" at bounding box center [823, 158] width 27 height 8
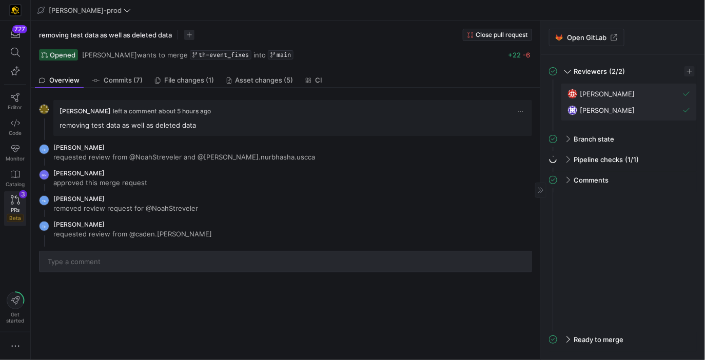
click at [13, 207] on span "PRs" at bounding box center [15, 210] width 9 height 6
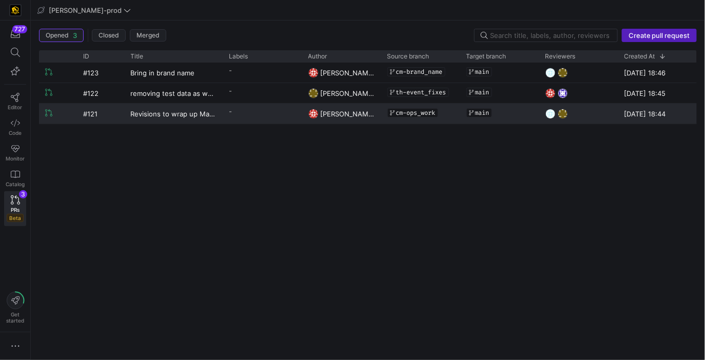
click at [252, 116] on y42-pull-request-list-view-label-cell-renderer "-" at bounding box center [262, 111] width 67 height 15
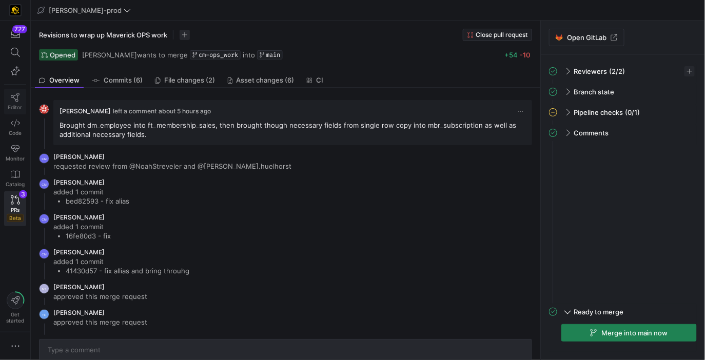
click at [21, 99] on link "Editor" at bounding box center [15, 102] width 22 height 26
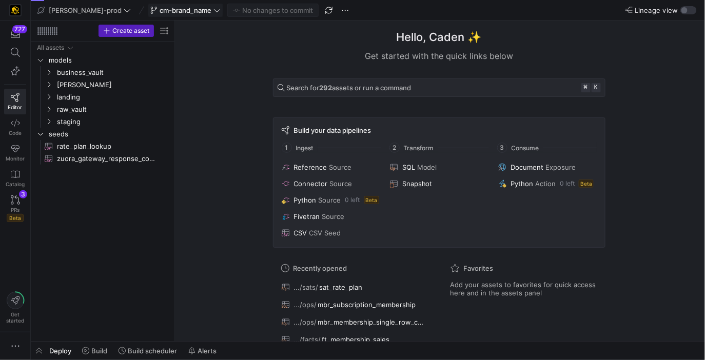
click at [160, 7] on span "cm-brand_name" at bounding box center [186, 10] width 52 height 8
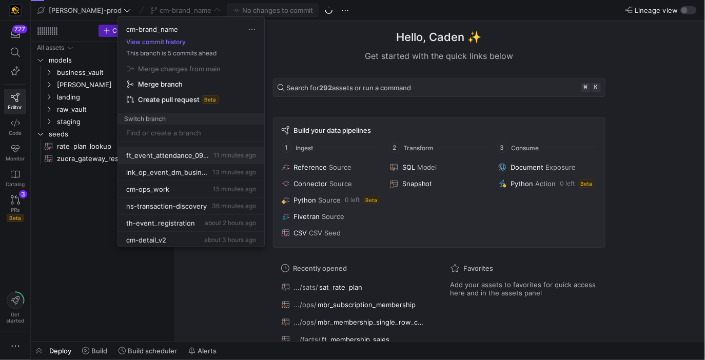
scroll to position [29, 0]
click at [179, 187] on div "cm-ops_work 15 minutes ago" at bounding box center [191, 188] width 130 height 8
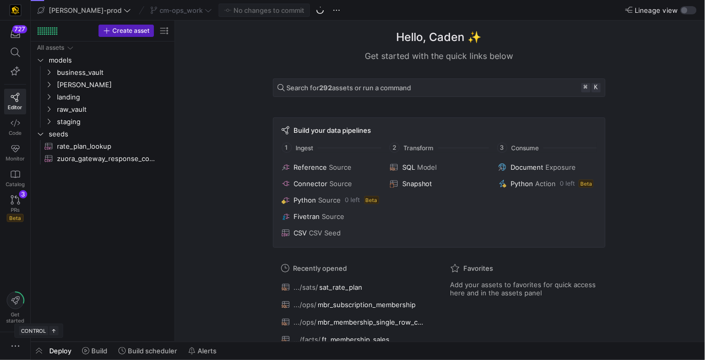
click at [36, 353] on span "button" at bounding box center [39, 350] width 16 height 17
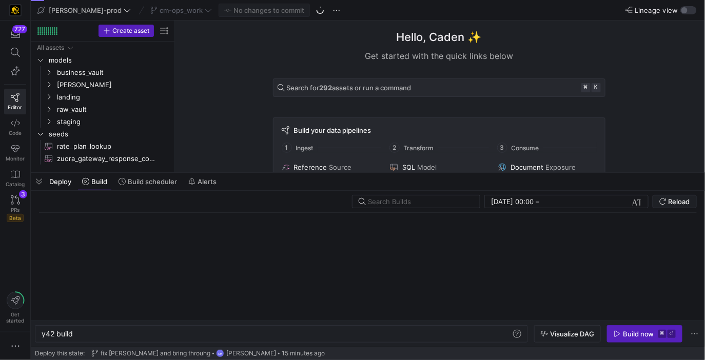
scroll to position [0, 31]
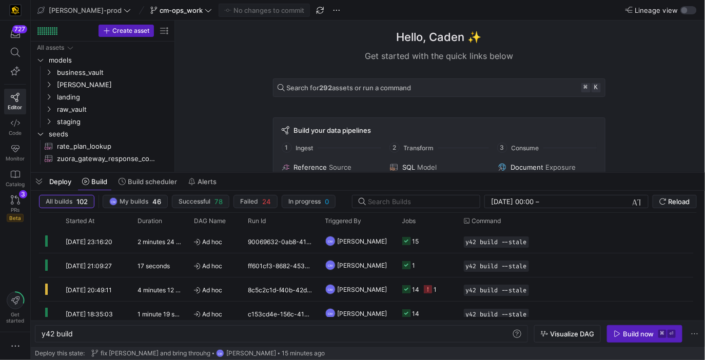
click at [3, 201] on div "727 Editor Code Monitor Catalog PRs Beta 3" at bounding box center [15, 126] width 30 height 210
click at [13, 151] on icon at bounding box center [15, 148] width 9 height 9
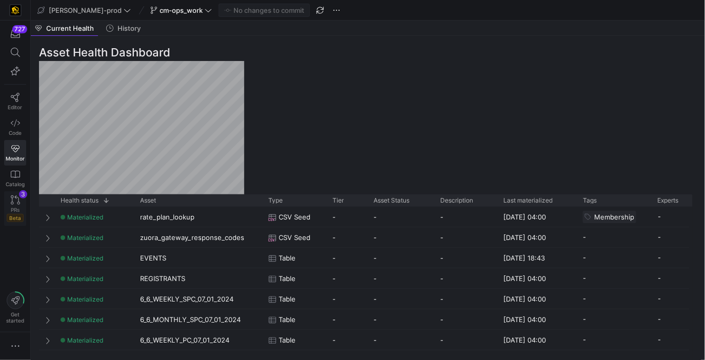
click at [11, 205] on link "PRs Beta 3" at bounding box center [15, 208] width 22 height 35
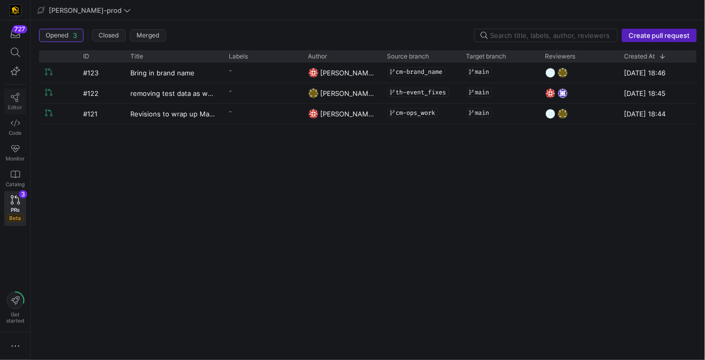
click at [16, 106] on span "Editor" at bounding box center [15, 107] width 14 height 6
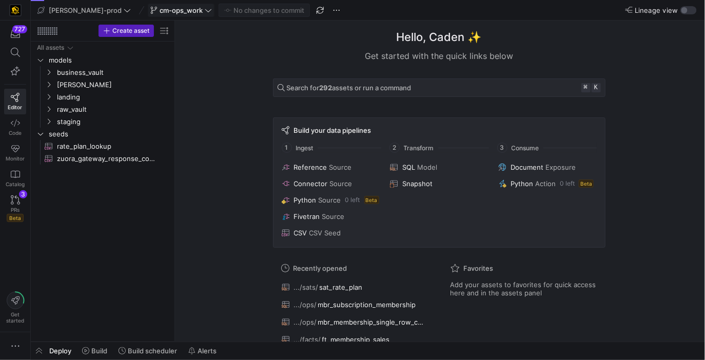
click at [166, 10] on span "cm-ops_work" at bounding box center [181, 10] width 43 height 8
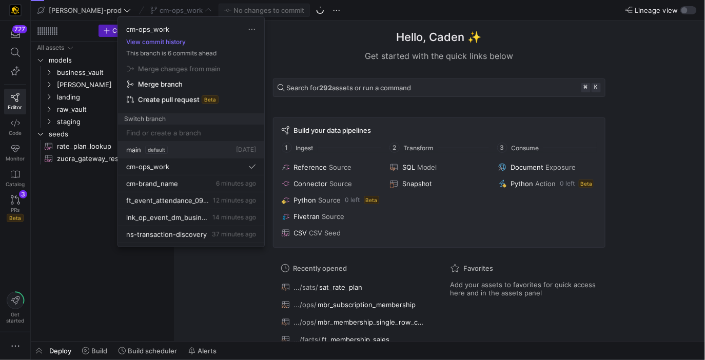
click at [151, 149] on span "default" at bounding box center [156, 150] width 23 height 8
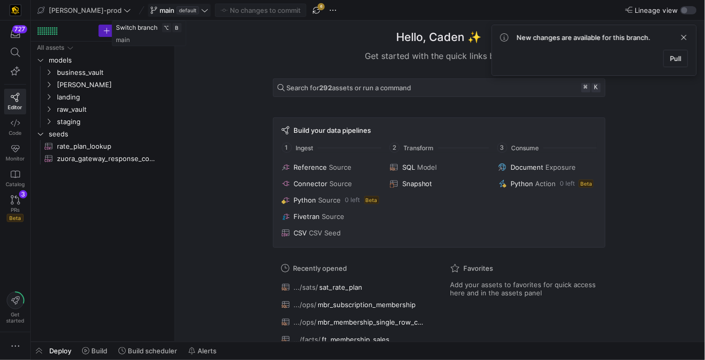
click at [148, 15] on span at bounding box center [179, 10] width 62 height 12
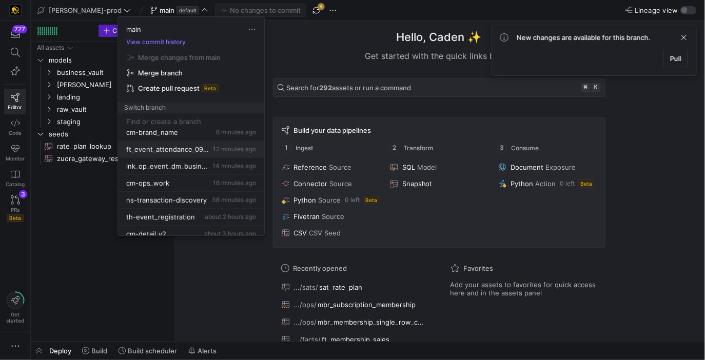
scroll to position [25, 0]
click at [195, 136] on button "cm-brand_name 6 minutes ago" at bounding box center [191, 131] width 146 height 17
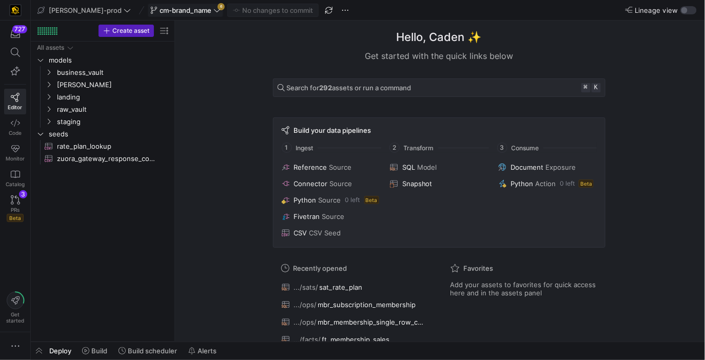
click at [174, 15] on span at bounding box center [185, 10] width 74 height 12
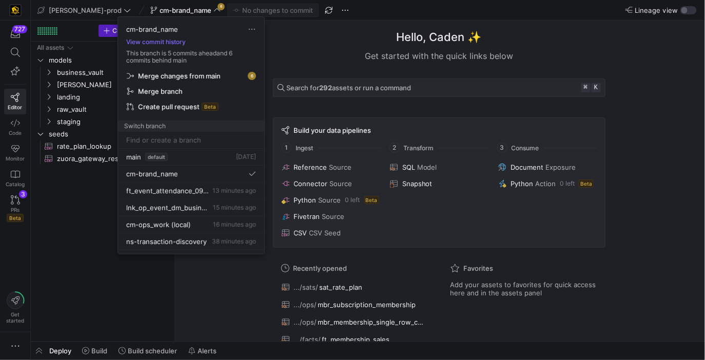
click at [185, 77] on span "Merge changes from main" at bounding box center [179, 76] width 83 height 8
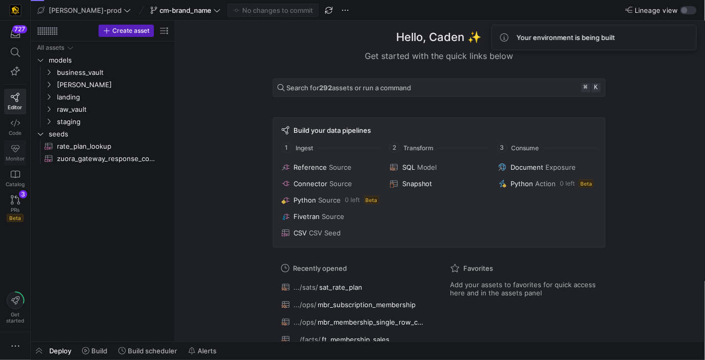
click at [16, 151] on icon at bounding box center [15, 148] width 9 height 9
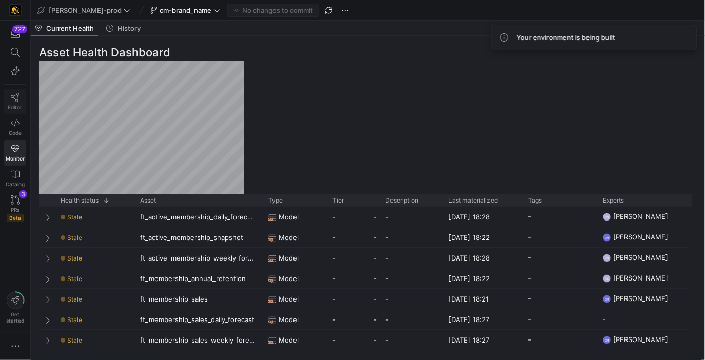
click at [22, 101] on link "Editor" at bounding box center [15, 102] width 22 height 26
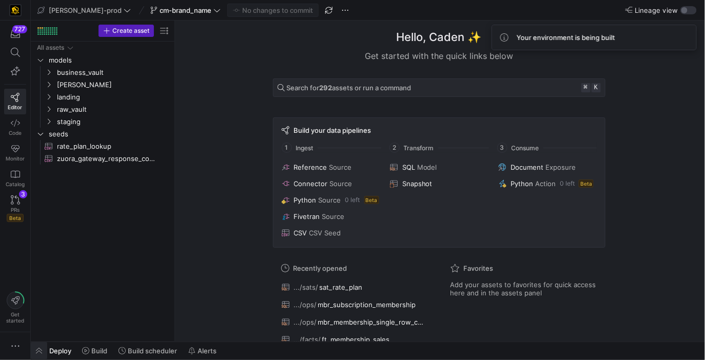
click at [42, 349] on span "button" at bounding box center [39, 350] width 16 height 17
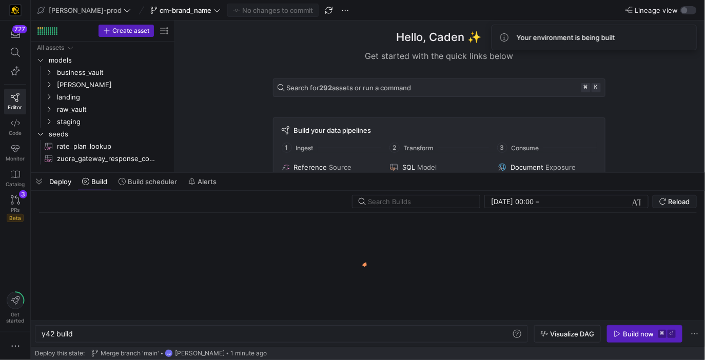
scroll to position [0, 31]
click at [103, 327] on div "y42 build y42 build" at bounding box center [281, 333] width 493 height 17
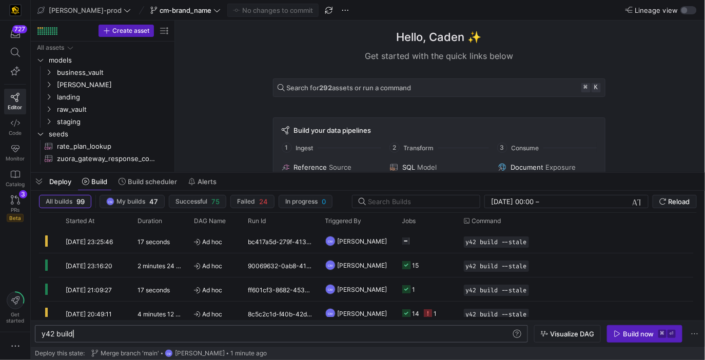
scroll to position [0, 0]
click at [101, 330] on div "y42 build" at bounding box center [277, 334] width 470 height 8
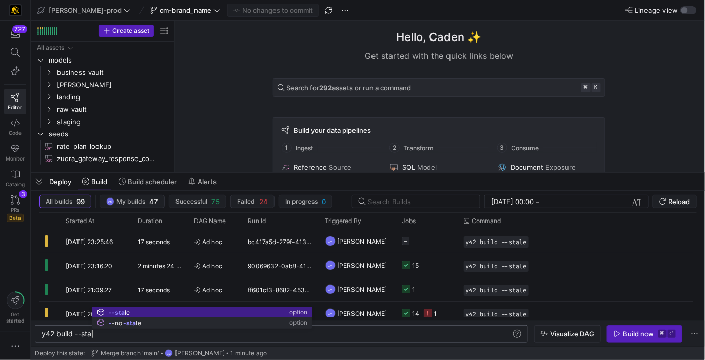
scroll to position [0, 56]
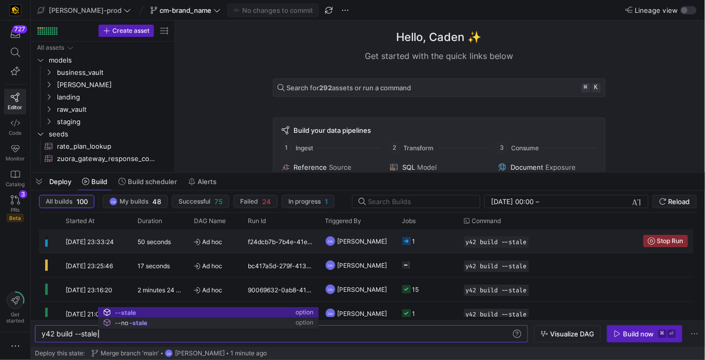
type textarea "y42 build --stale"
click at [374, 238] on y42-orchestration-triggered-by "CM Caden Miller" at bounding box center [357, 241] width 65 height 23
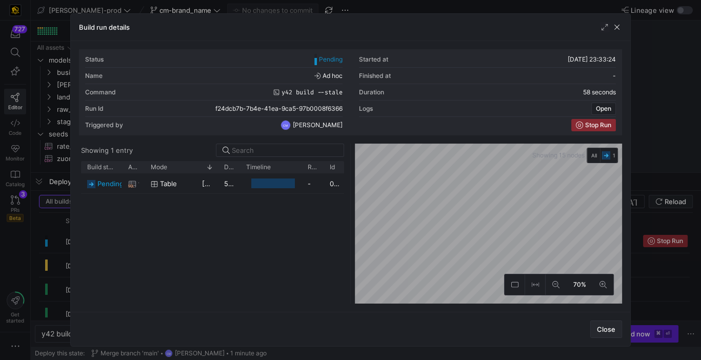
click at [598, 325] on span "button" at bounding box center [606, 329] width 31 height 16
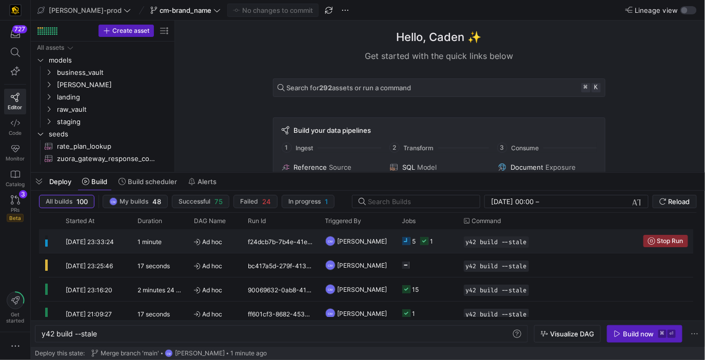
click at [549, 240] on y42-orchestration-run-configuration-details "y42 build --stale" at bounding box center [547, 241] width 167 height 11
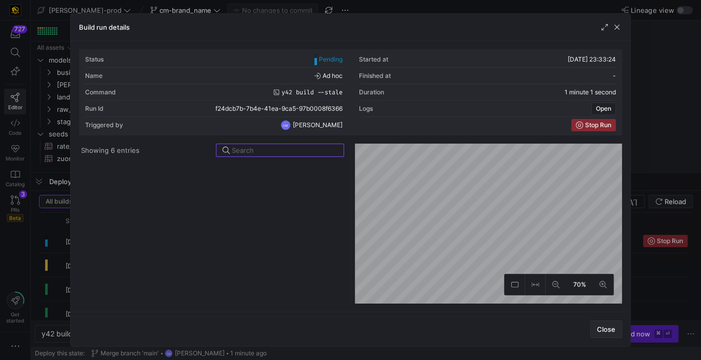
click at [612, 326] on span "Close" at bounding box center [606, 329] width 18 height 8
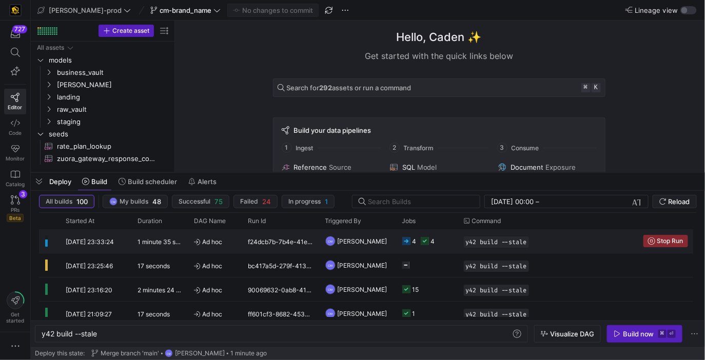
click at [441, 242] on y42-job-status-cell-renderer "4 4" at bounding box center [426, 241] width 49 height 23
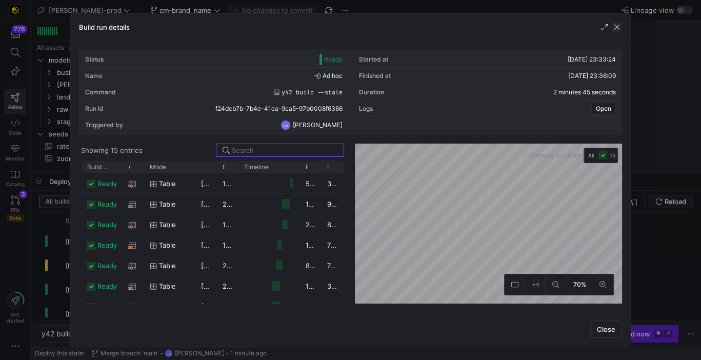
click at [621, 28] on span "button" at bounding box center [617, 27] width 10 height 10
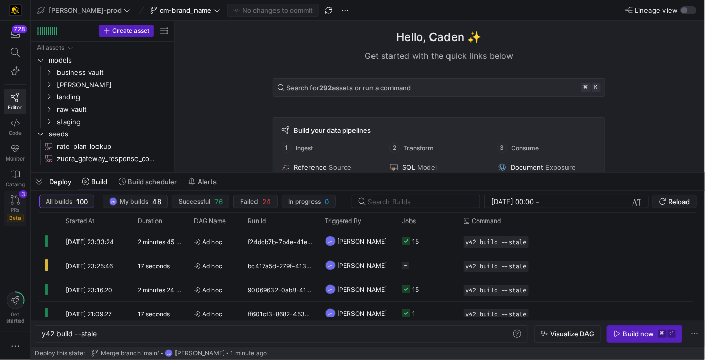
click at [22, 205] on link "PRs Beta 3" at bounding box center [15, 208] width 22 height 35
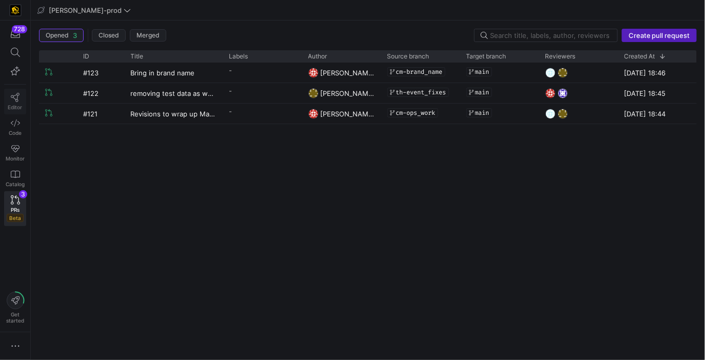
click at [13, 98] on icon at bounding box center [15, 97] width 9 height 9
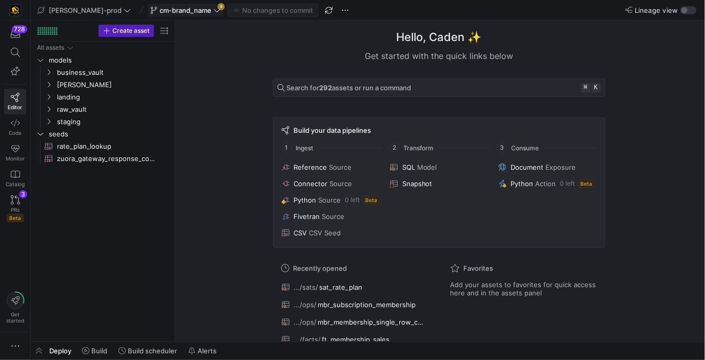
click at [179, 13] on span "cm-brand_name" at bounding box center [186, 10] width 52 height 8
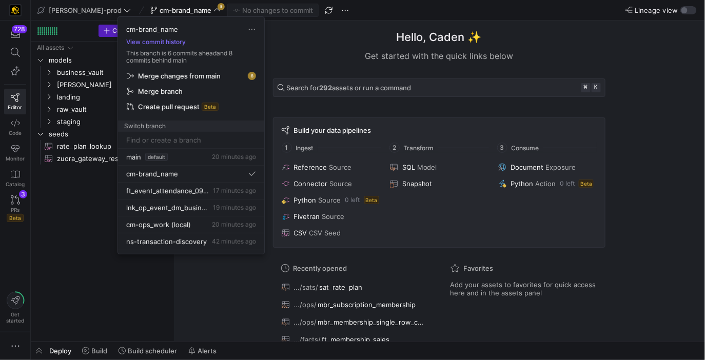
click at [197, 75] on span "Merge changes from main" at bounding box center [179, 76] width 83 height 8
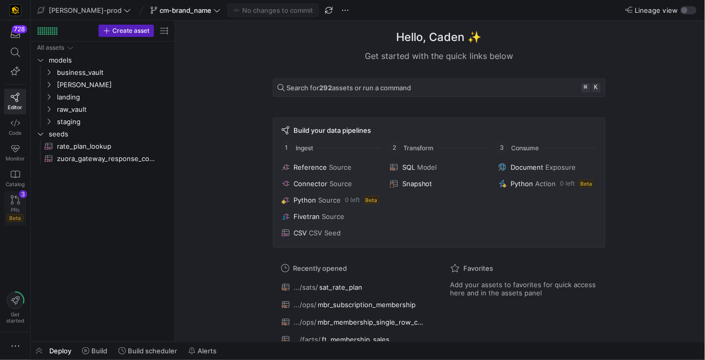
click at [11, 214] on span "Beta" at bounding box center [15, 218] width 17 height 8
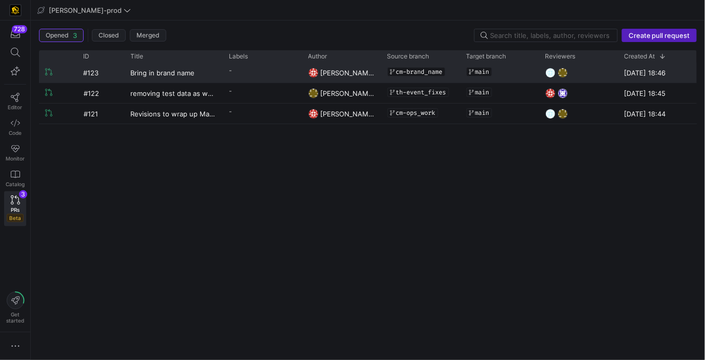
click at [264, 72] on y42-pull-request-list-view-label-cell-renderer "-" at bounding box center [262, 70] width 67 height 15
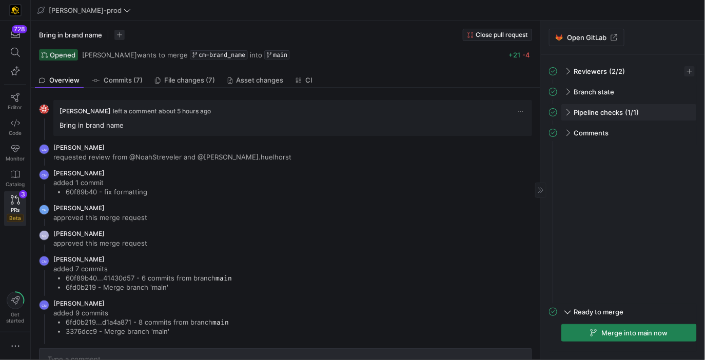
click at [567, 110] on span at bounding box center [567, 112] width 8 height 5
click at [672, 134] on span "button" at bounding box center [676, 134] width 10 height 10
click at [659, 145] on span "Open" at bounding box center [639, 148] width 71 height 8
click at [9, 98] on link "Editor" at bounding box center [15, 102] width 22 height 26
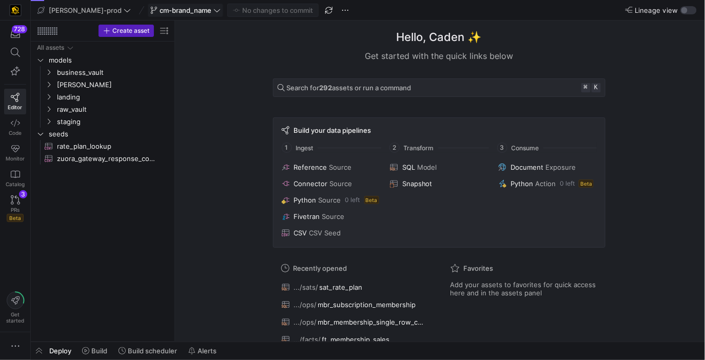
click at [150, 9] on span "cm-brand_name" at bounding box center [185, 10] width 70 height 8
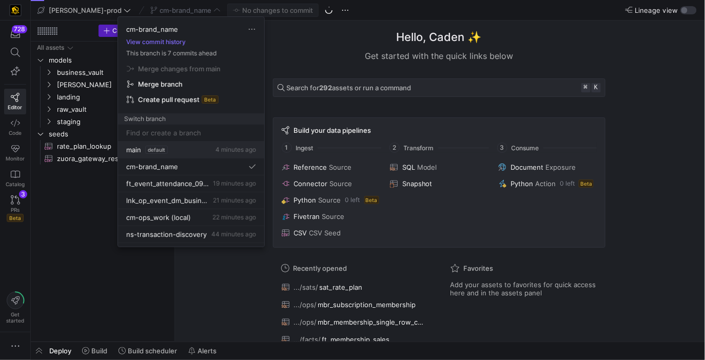
click at [162, 149] on span "default" at bounding box center [156, 150] width 23 height 8
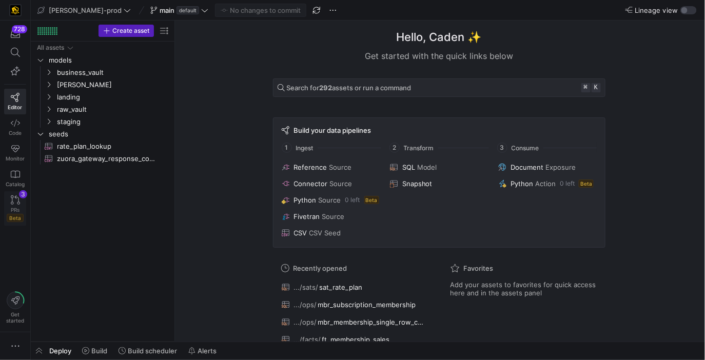
click at [8, 207] on div "PRs Beta" at bounding box center [15, 214] width 17 height 15
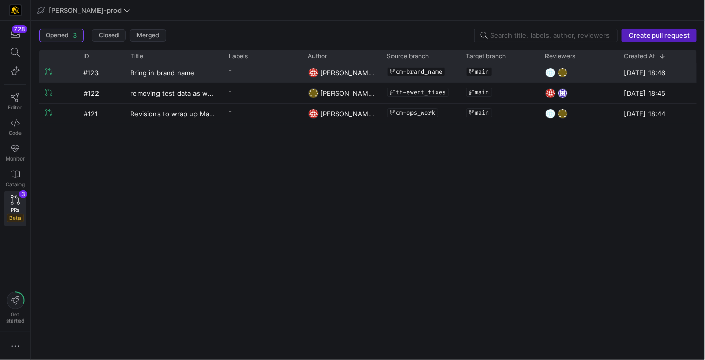
click at [253, 78] on div "-" at bounding box center [262, 73] width 79 height 20
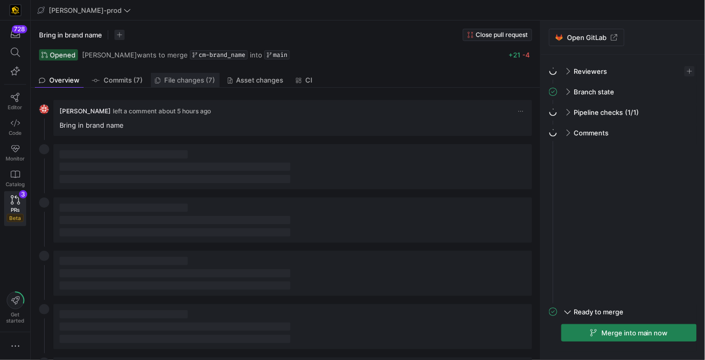
click at [171, 80] on span "File changes (7)" at bounding box center [190, 80] width 51 height 7
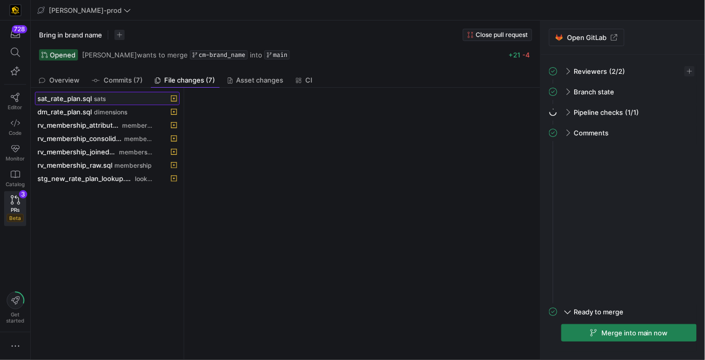
click at [112, 101] on div "sat_rate_plan.sql sats" at bounding box center [95, 98] width 117 height 8
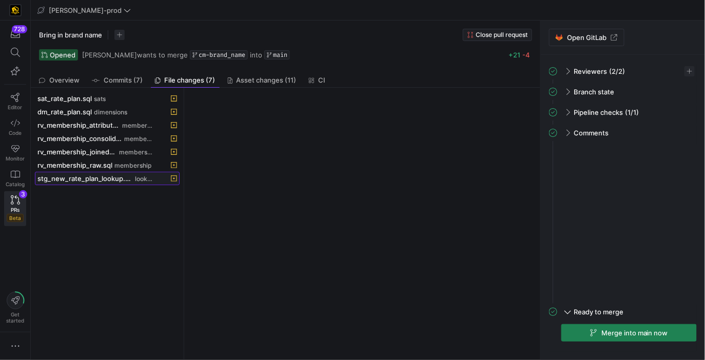
click at [99, 183] on span at bounding box center [107, 178] width 144 height 12
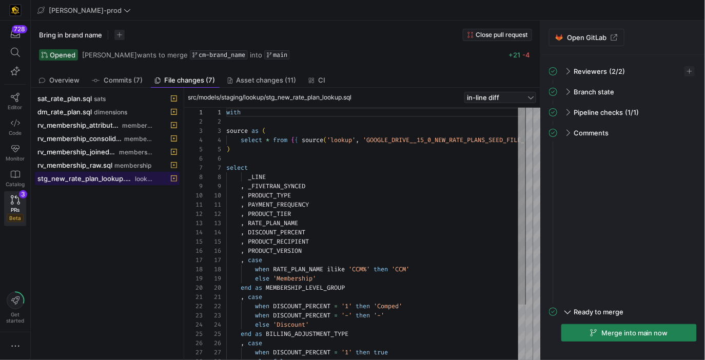
scroll to position [92, 0]
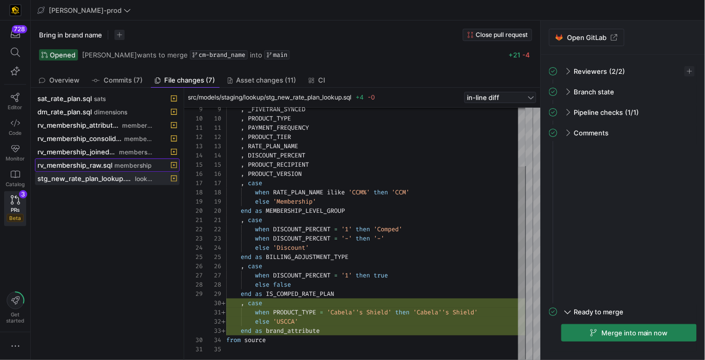
click at [105, 162] on span "rv_membership_raw.sql" at bounding box center [74, 165] width 75 height 8
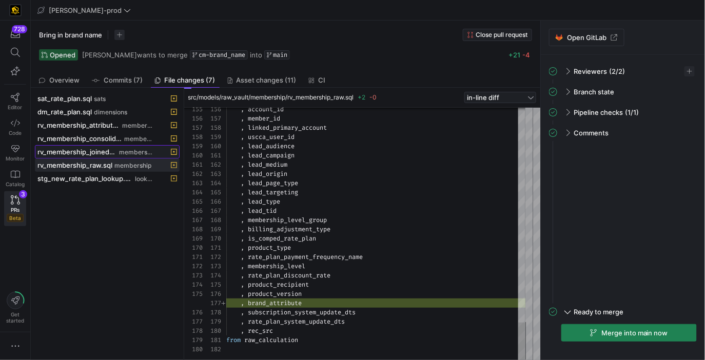
click at [124, 154] on span "membership" at bounding box center [136, 152] width 35 height 7
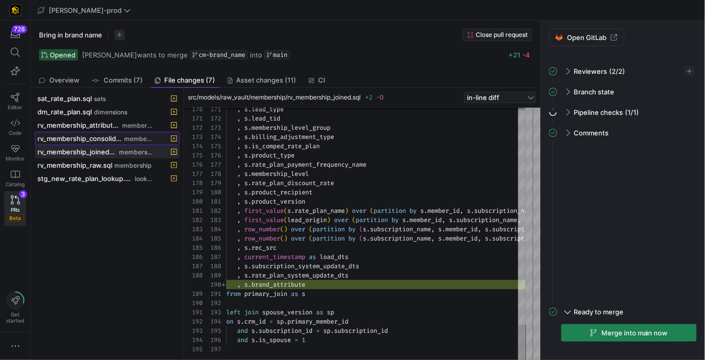
click at [144, 137] on span "membership" at bounding box center [139, 138] width 30 height 7
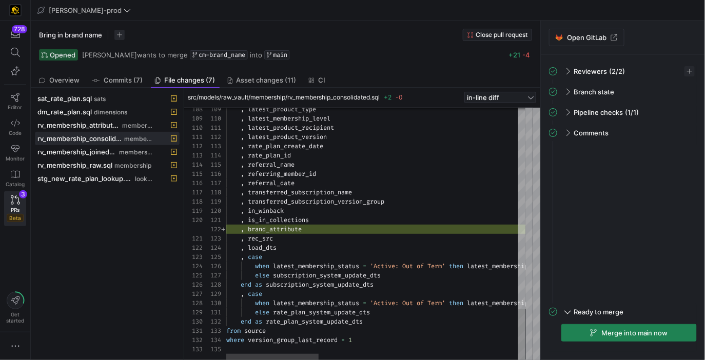
type textarea ", is_in_collections , brand_attribute , rec_src , load_dts , case when latest_m…"
drag, startPoint x: 378, startPoint y: 281, endPoint x: 325, endPoint y: 257, distance: 58.1
click at [131, 115] on span at bounding box center [107, 112] width 144 height 12
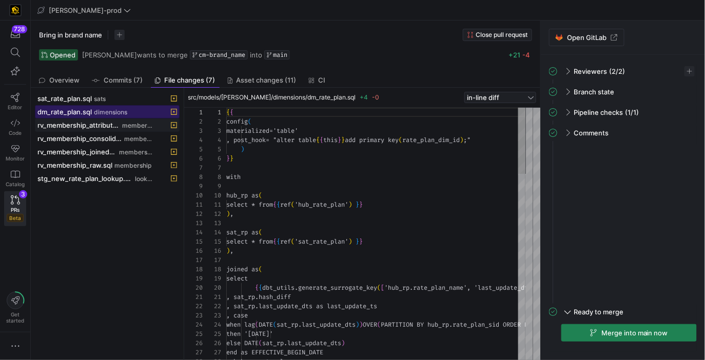
scroll to position [92, 0]
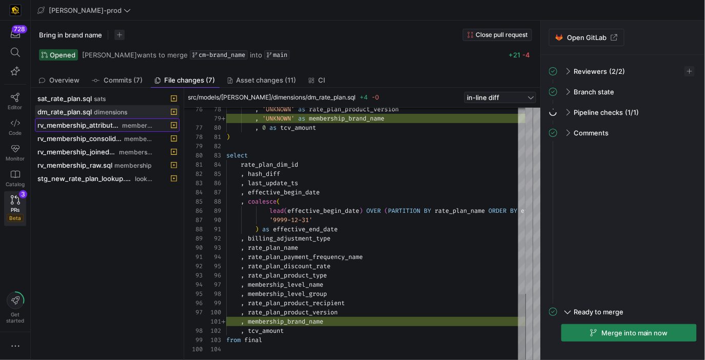
click at [129, 122] on span "membership" at bounding box center [138, 125] width 32 height 7
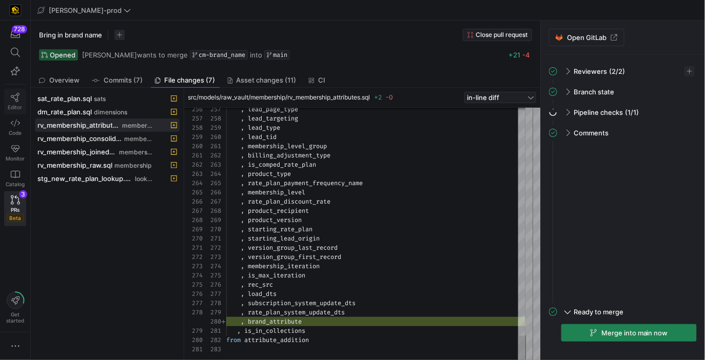
click at [8, 103] on link "Editor" at bounding box center [15, 102] width 22 height 26
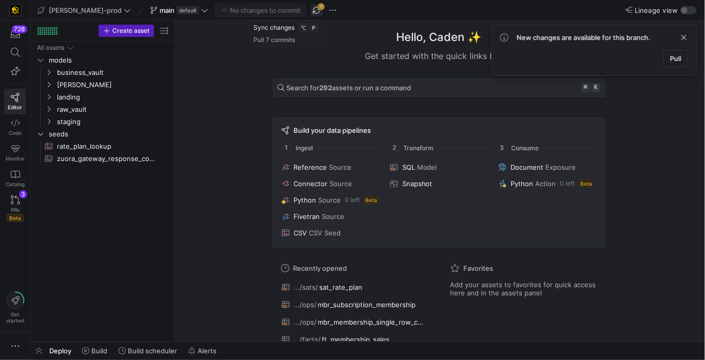
click at [310, 7] on span "button" at bounding box center [316, 10] width 12 height 12
